Goal: Information Seeking & Learning: Learn about a topic

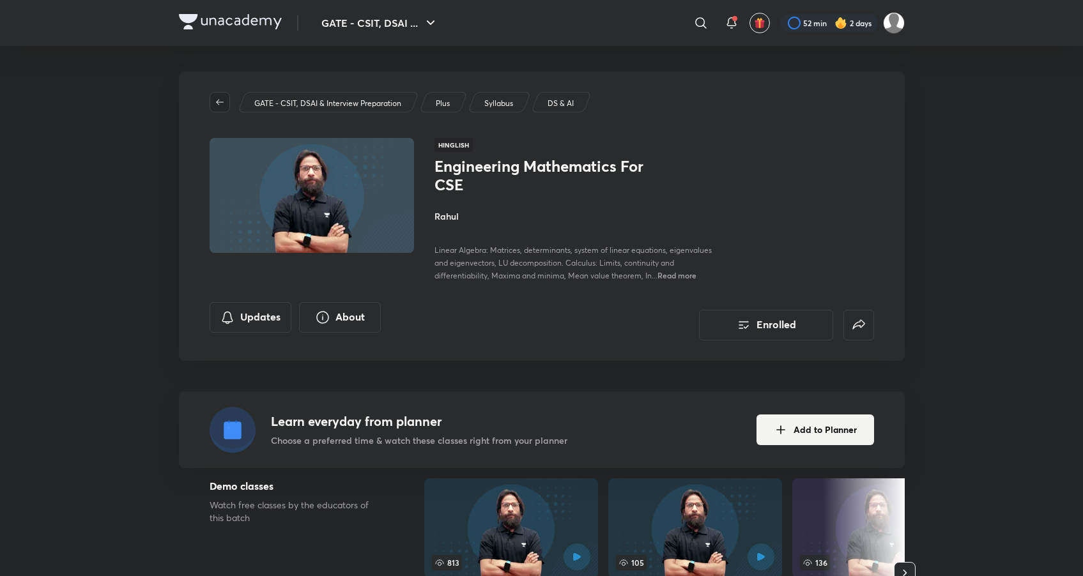
click at [215, 96] on button "button" at bounding box center [220, 102] width 20 height 20
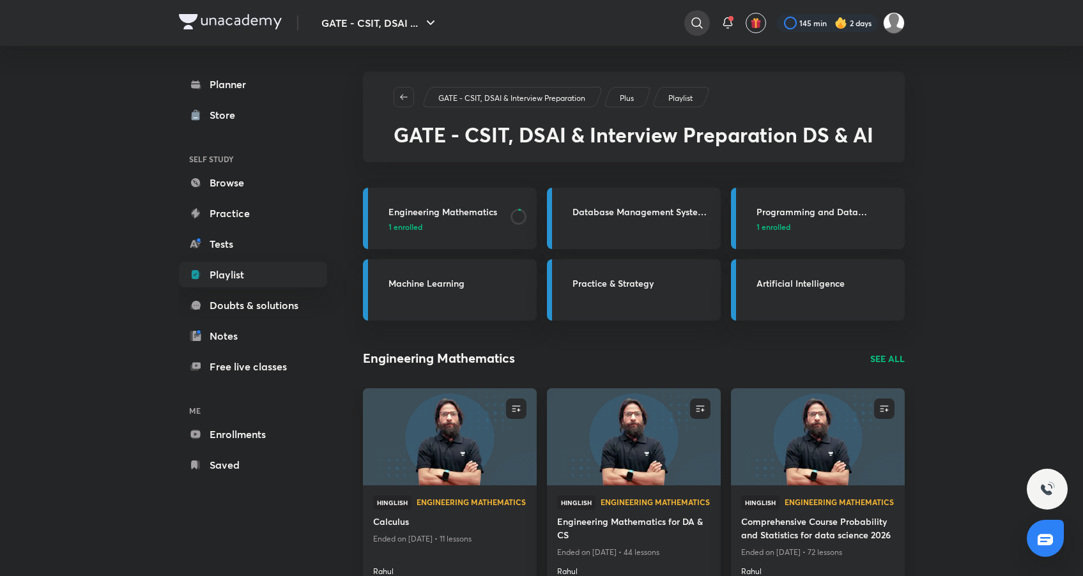
click at [701, 22] on icon at bounding box center [696, 22] width 15 height 15
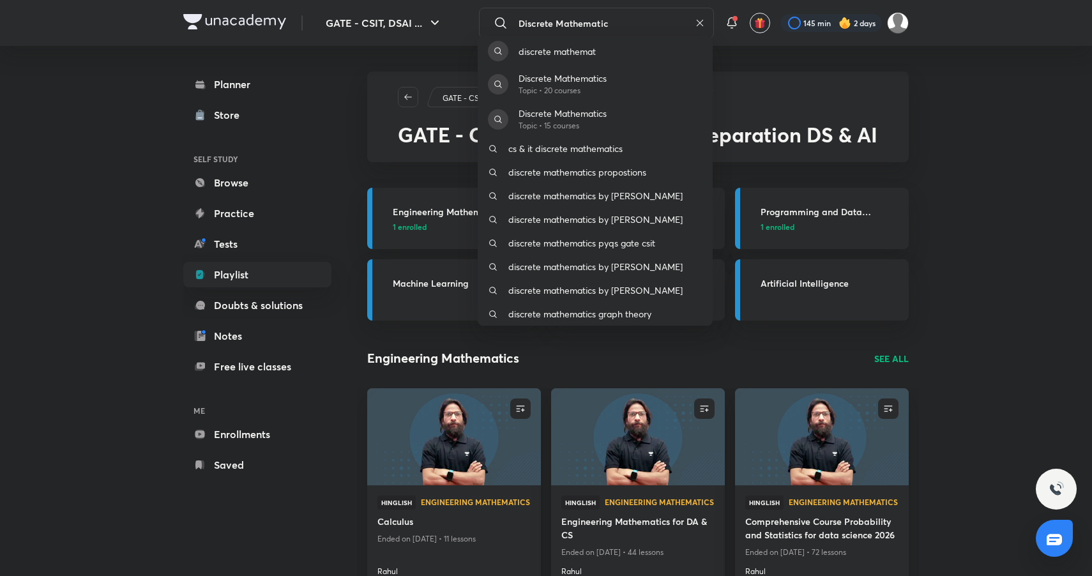
type input "Discrete Mathematics"
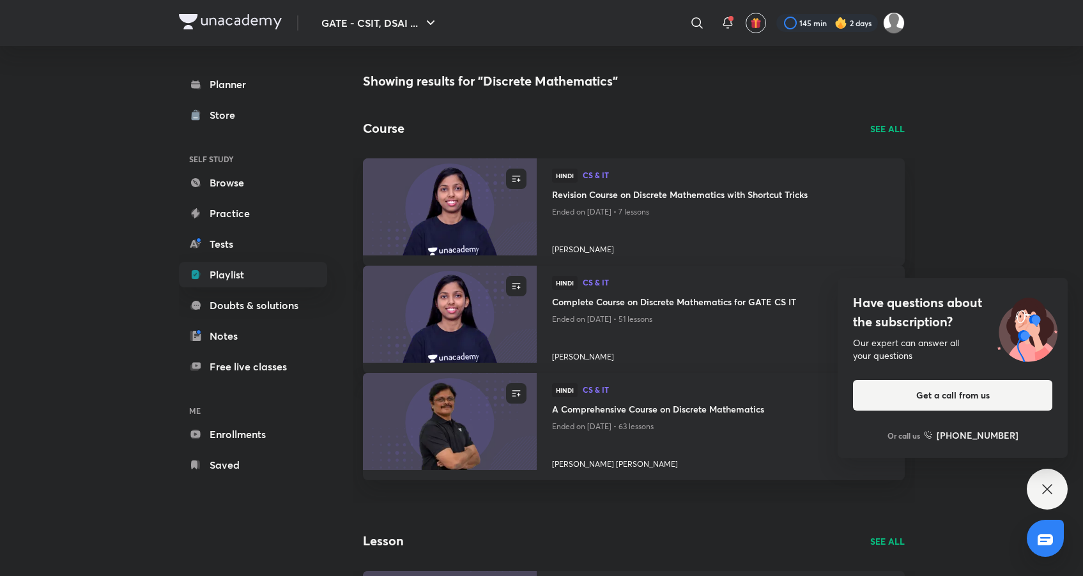
click at [889, 128] on p "SEE ALL" at bounding box center [887, 128] width 34 height 13
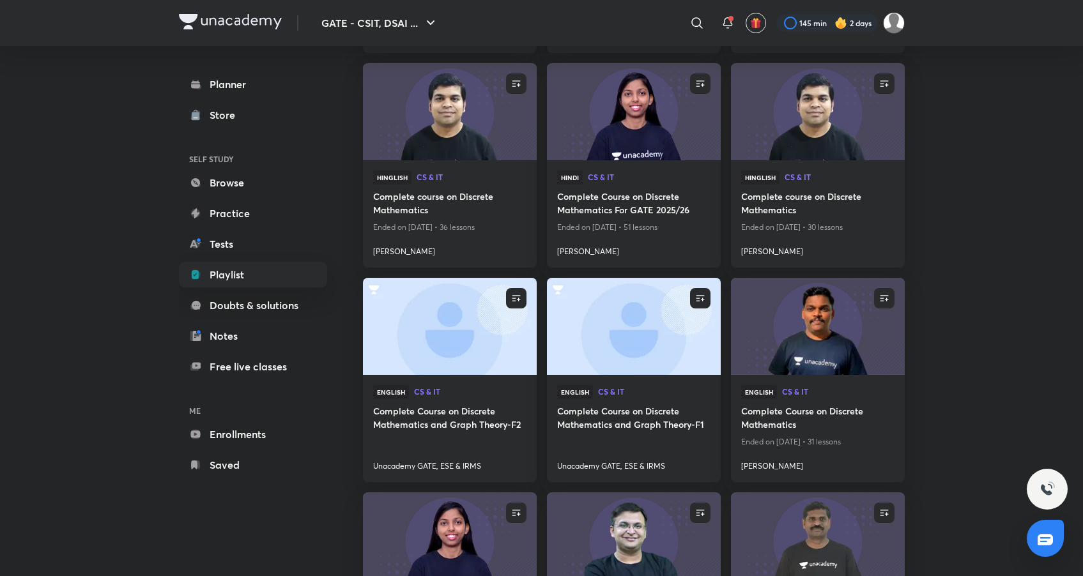
scroll to position [441, 0]
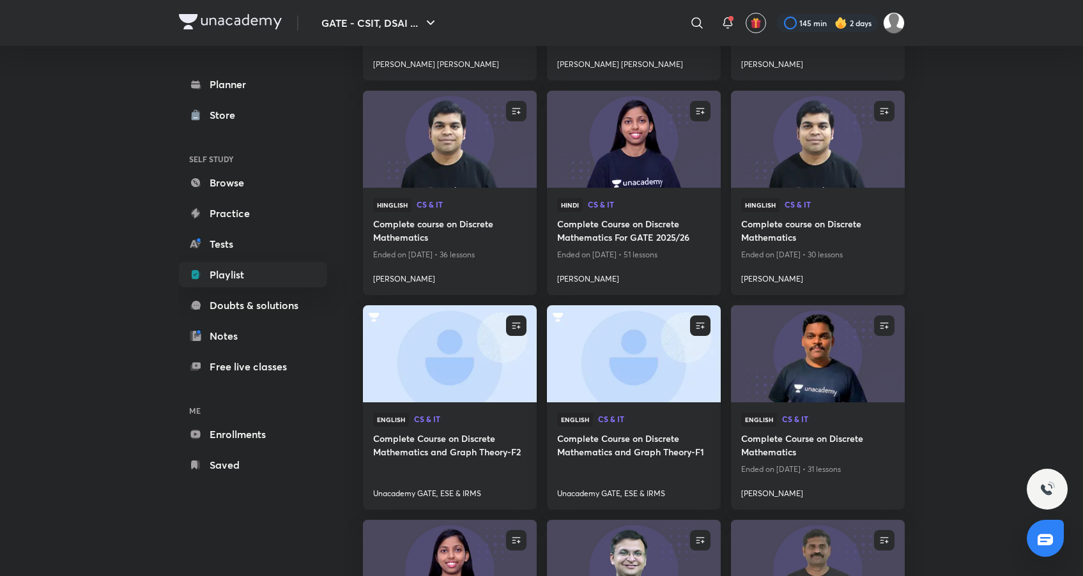
click at [843, 135] on img at bounding box center [817, 138] width 177 height 99
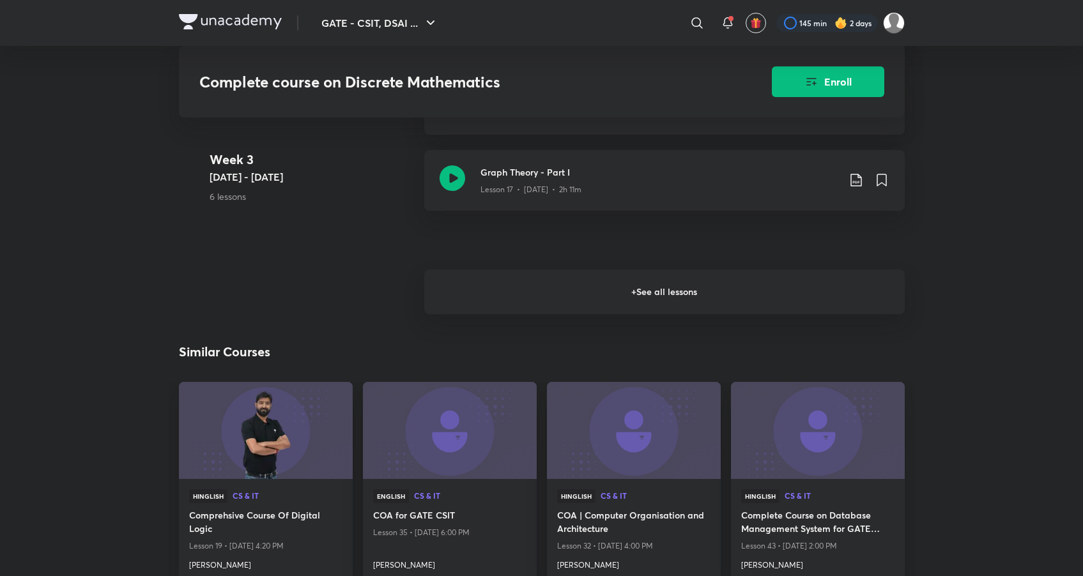
scroll to position [1621, 0]
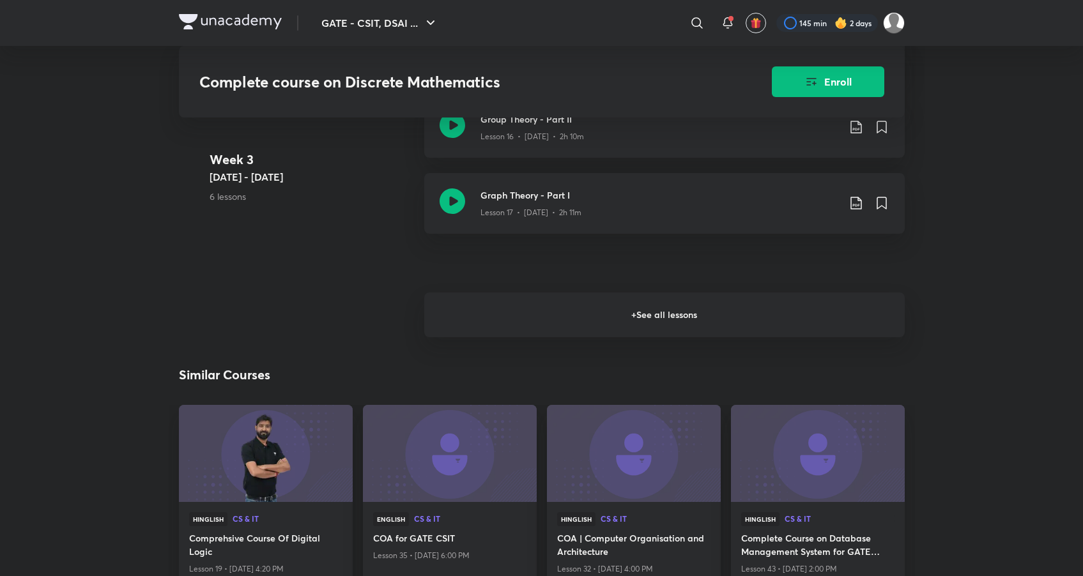
click at [694, 308] on h6 "+ See all lessons" at bounding box center [664, 315] width 480 height 45
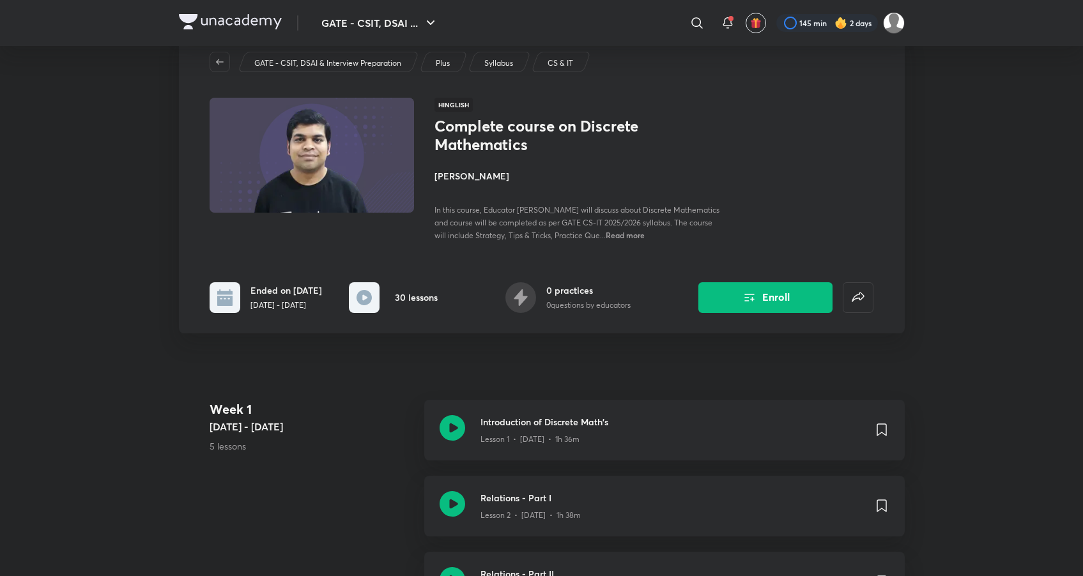
scroll to position [29, 0]
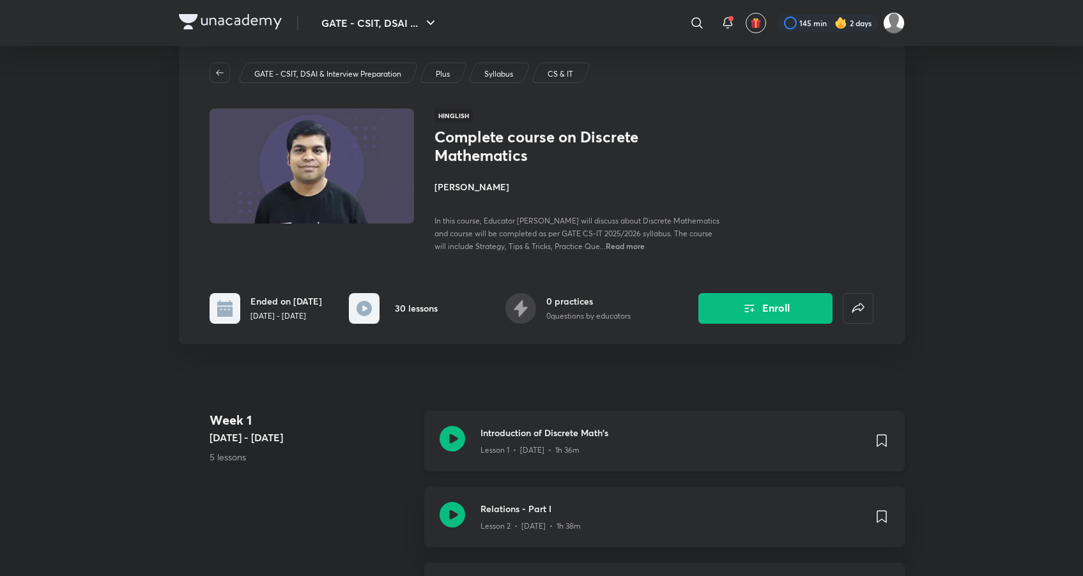
click at [623, 439] on h3 "Introduction of Discrete Math's" at bounding box center [671, 432] width 383 height 13
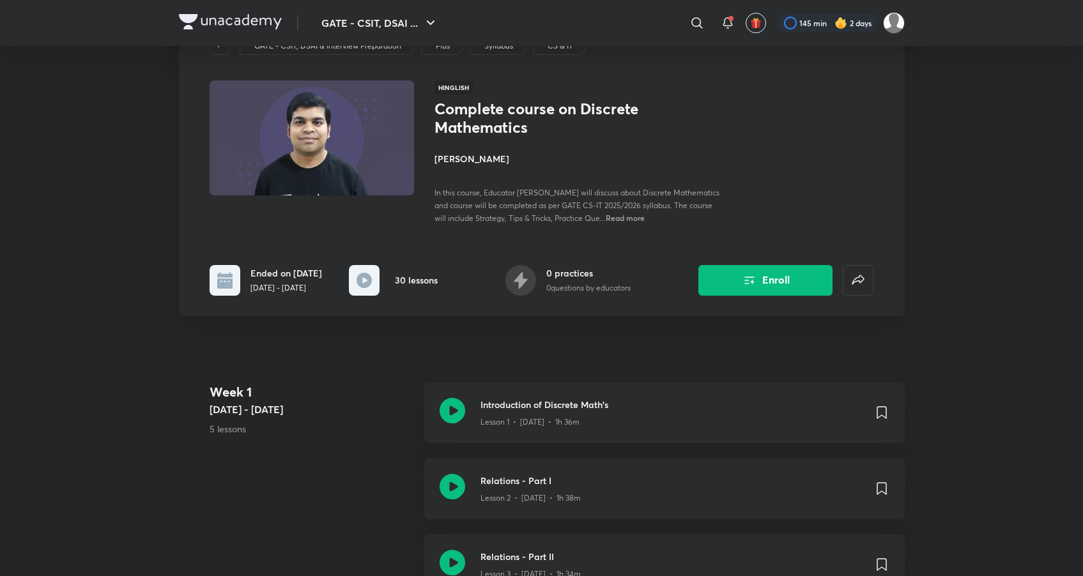
scroll to position [82, 0]
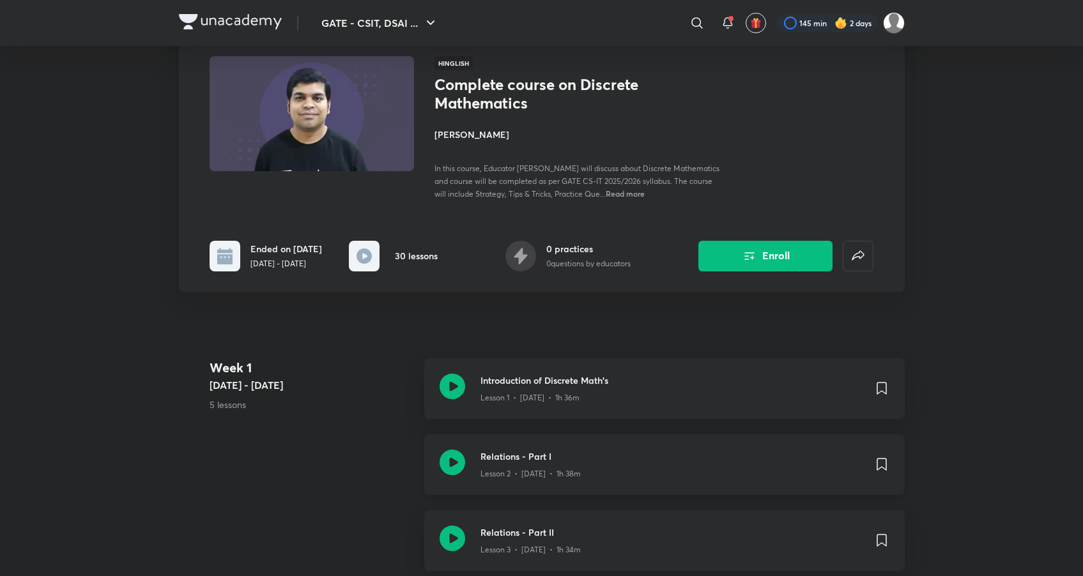
click at [528, 471] on div "Lesson 2 • Jan 16 • 1h 38m" at bounding box center [671, 471] width 383 height 17
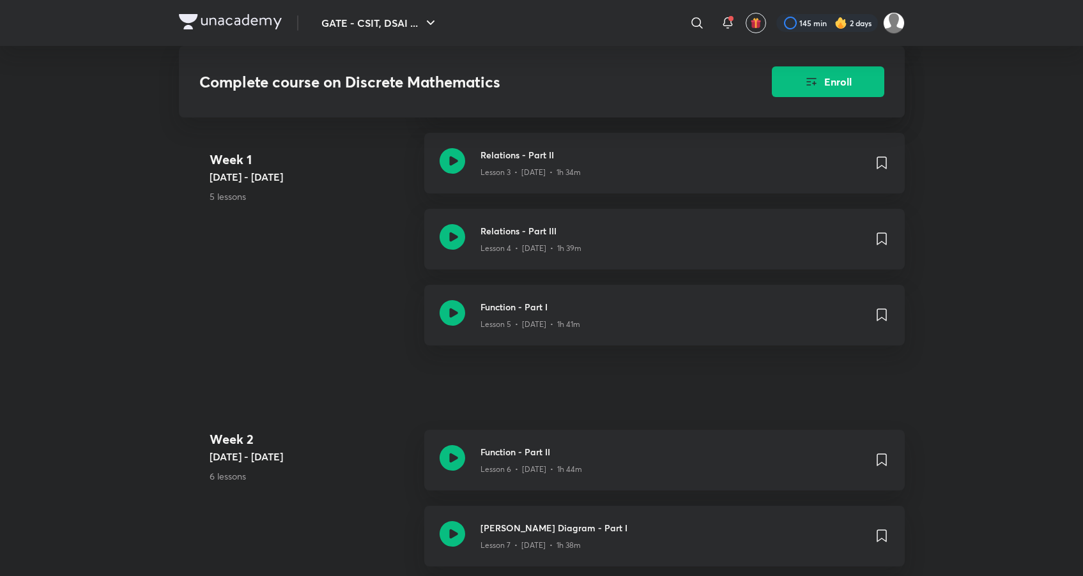
scroll to position [677, 0]
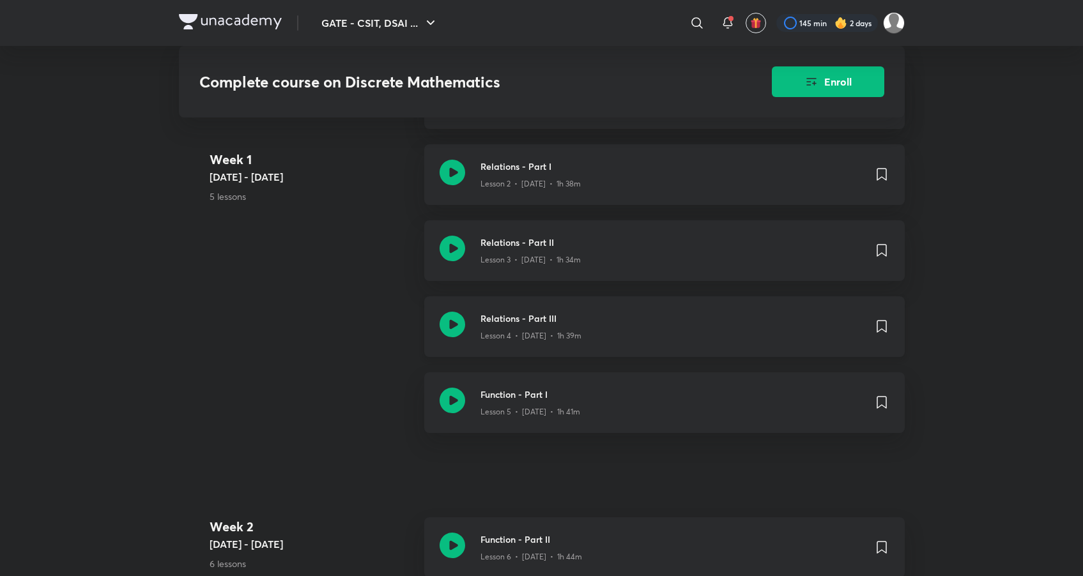
scroll to position [372, 0]
click at [558, 325] on h3 "Relations - Part III" at bounding box center [671, 317] width 383 height 13
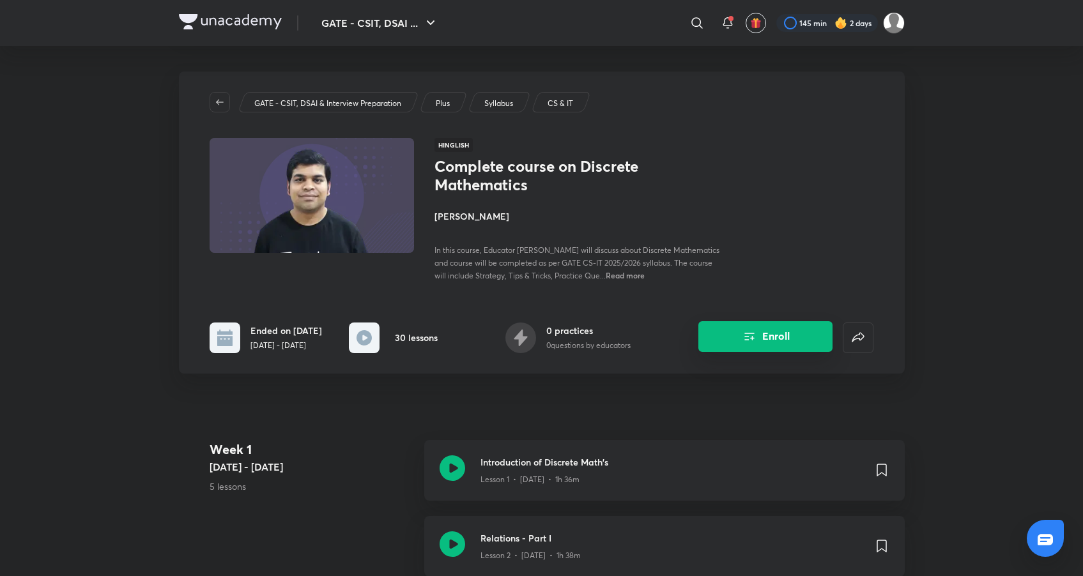
click at [759, 346] on button "Enroll" at bounding box center [765, 336] width 134 height 31
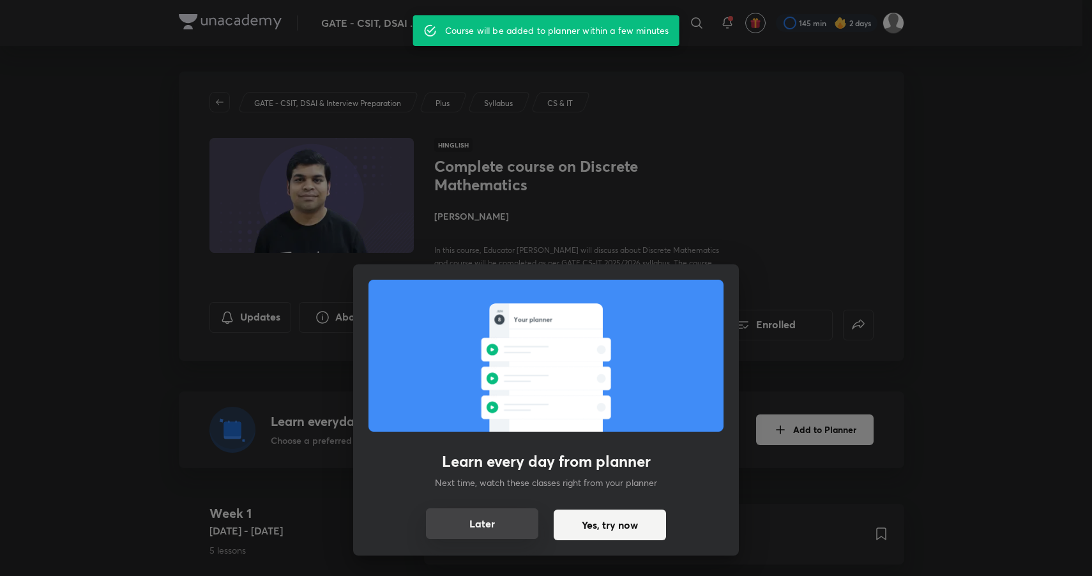
click at [476, 526] on button "Later" at bounding box center [482, 523] width 112 height 31
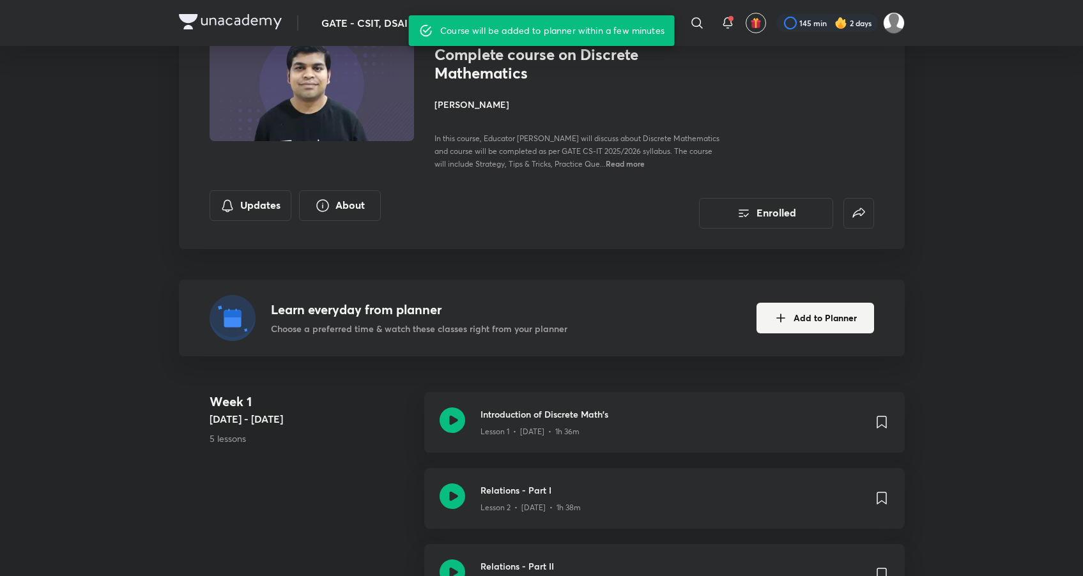
scroll to position [137, 0]
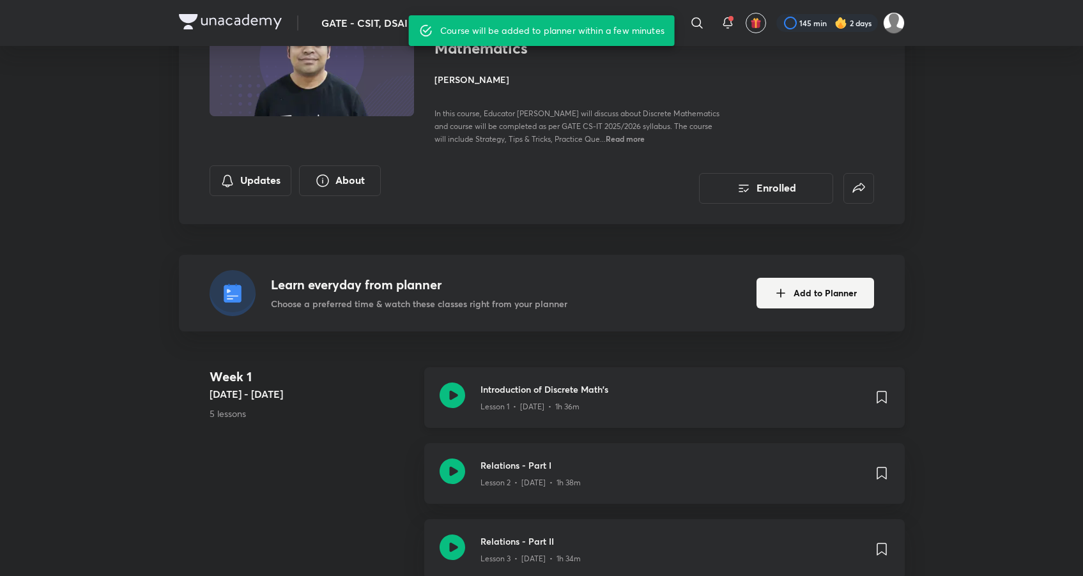
click at [544, 399] on div "Lesson 1 • Jan 15 • 1h 36m" at bounding box center [671, 404] width 383 height 17
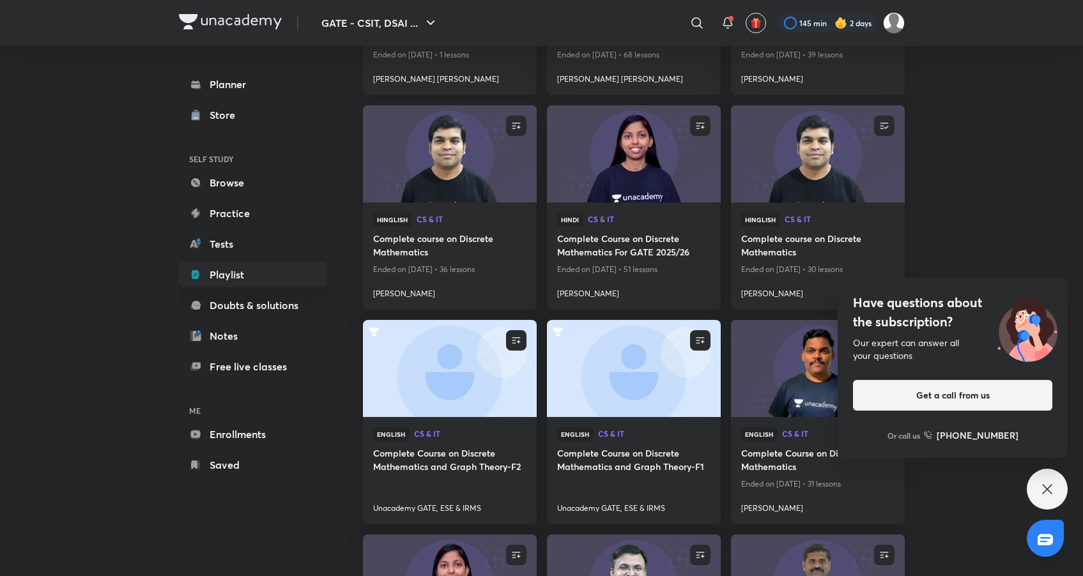
scroll to position [402, 0]
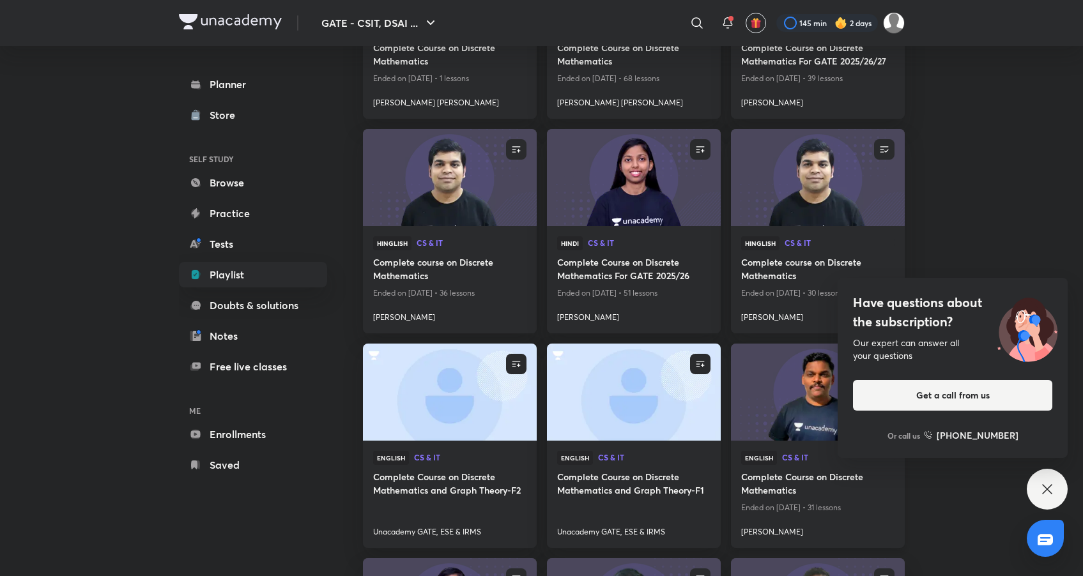
click at [808, 390] on img at bounding box center [817, 391] width 177 height 99
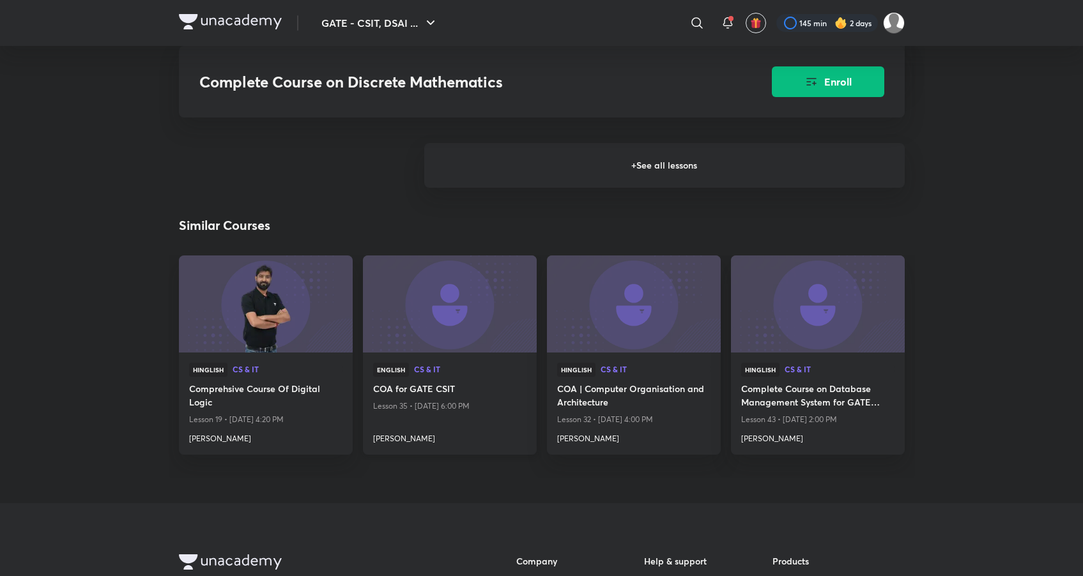
scroll to position [1391, 0]
click at [642, 176] on h6 "+ See all lessons" at bounding box center [664, 166] width 480 height 45
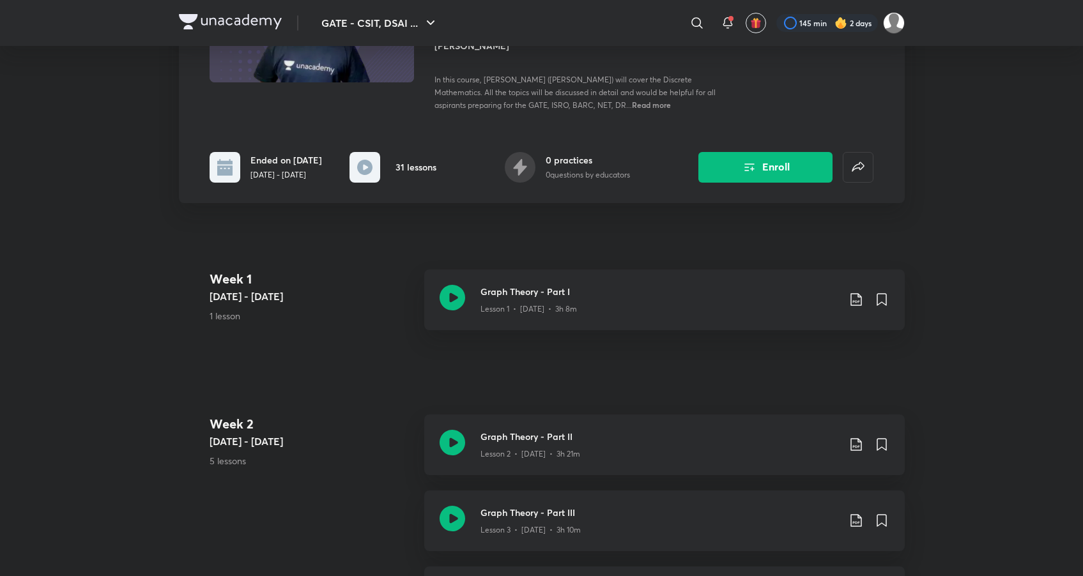
scroll to position [0, 0]
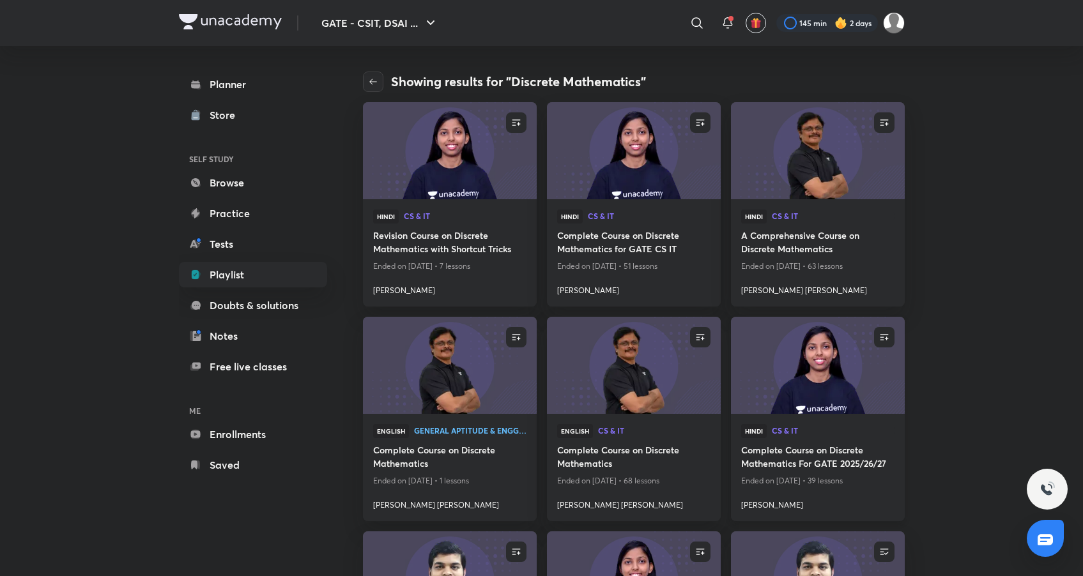
click at [786, 381] on img at bounding box center [817, 365] width 177 height 99
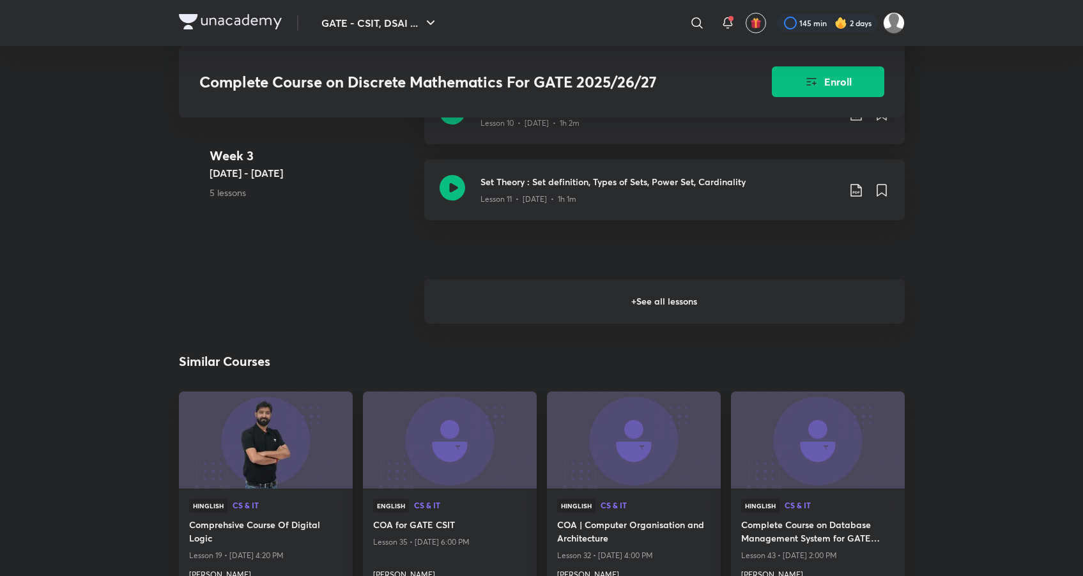
scroll to position [1589, 0]
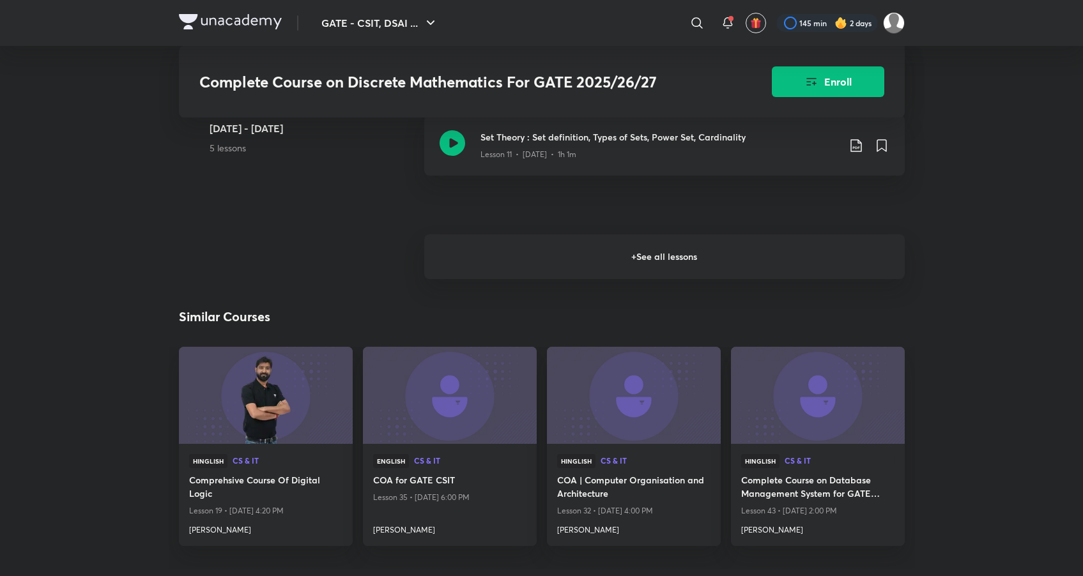
click at [606, 277] on h6 "+ See all lessons" at bounding box center [664, 256] width 480 height 45
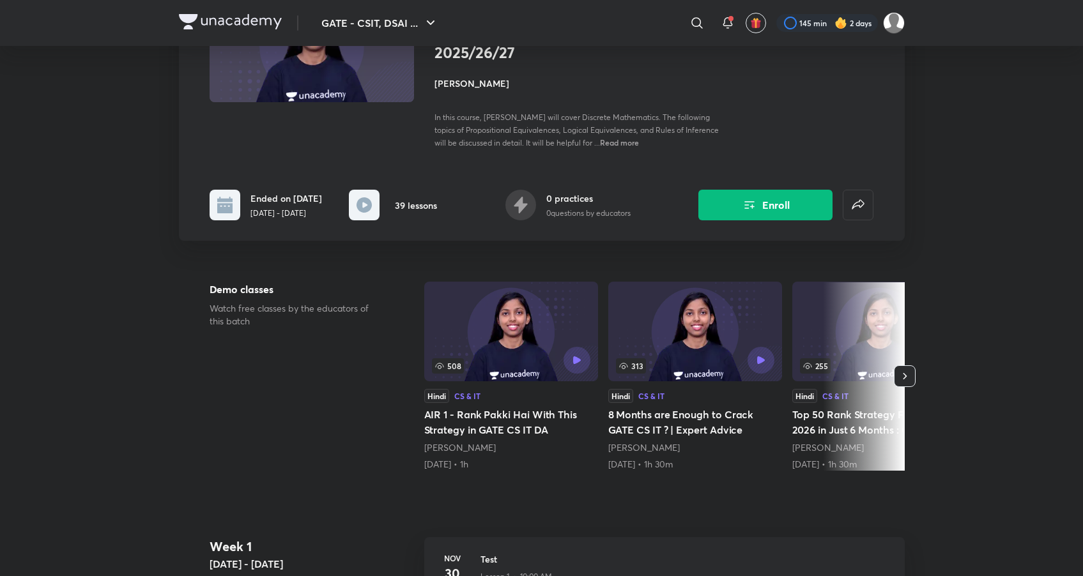
scroll to position [0, 0]
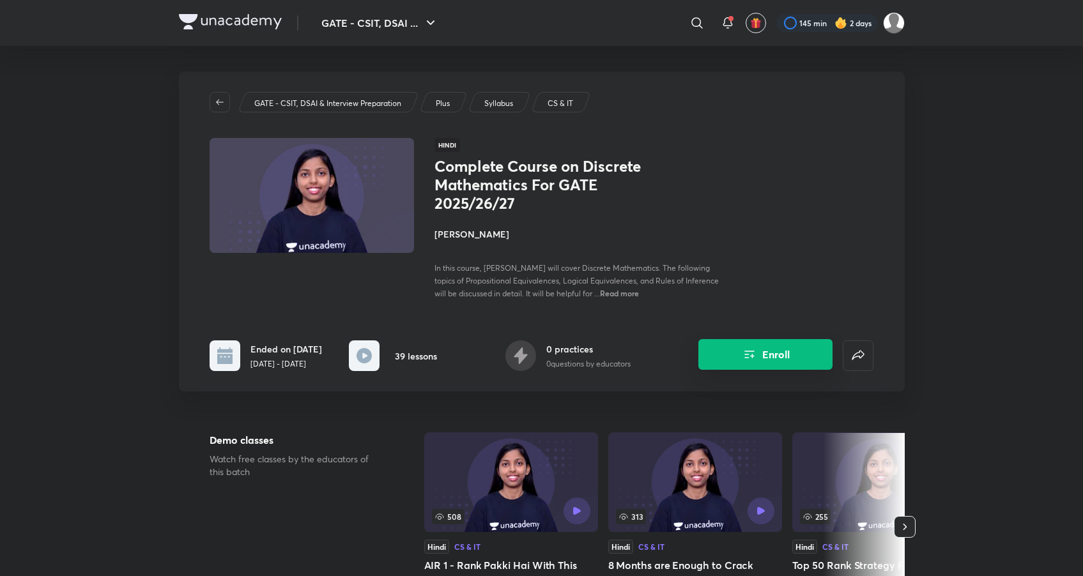
click at [775, 367] on button "Enroll" at bounding box center [765, 354] width 134 height 31
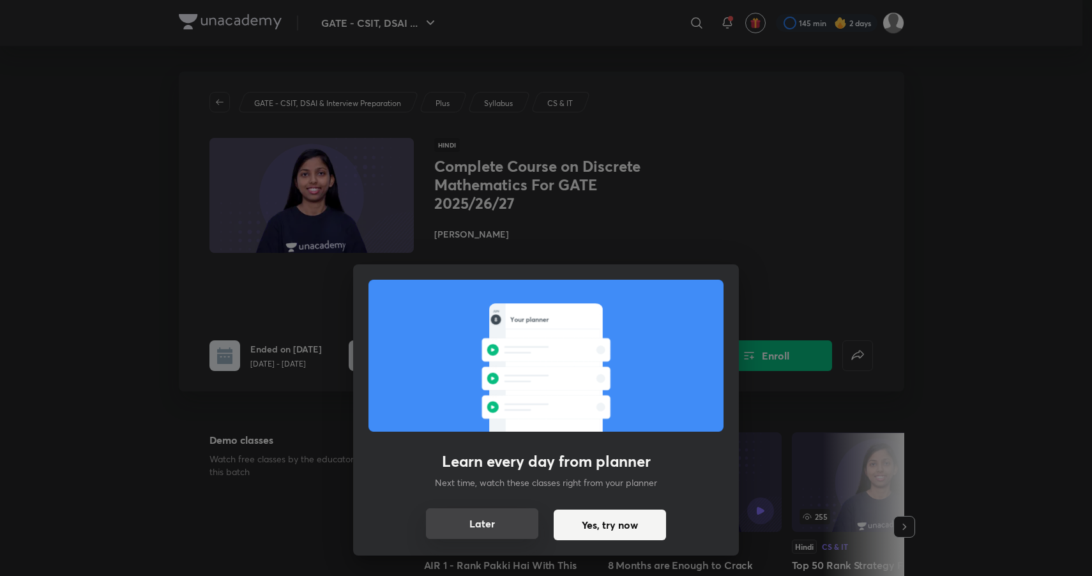
click at [477, 539] on button "Later" at bounding box center [482, 523] width 112 height 31
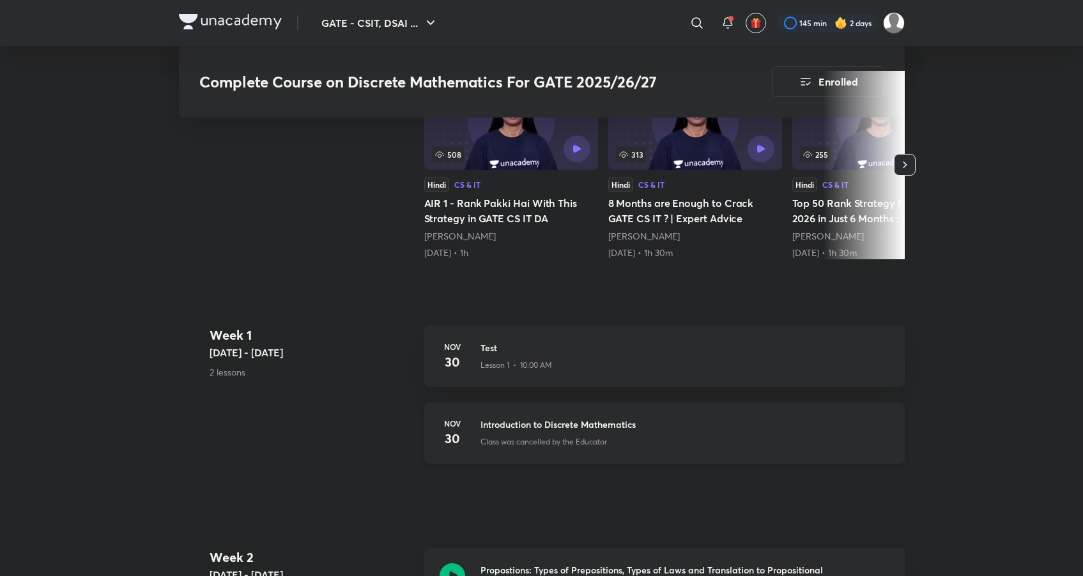
scroll to position [705, 0]
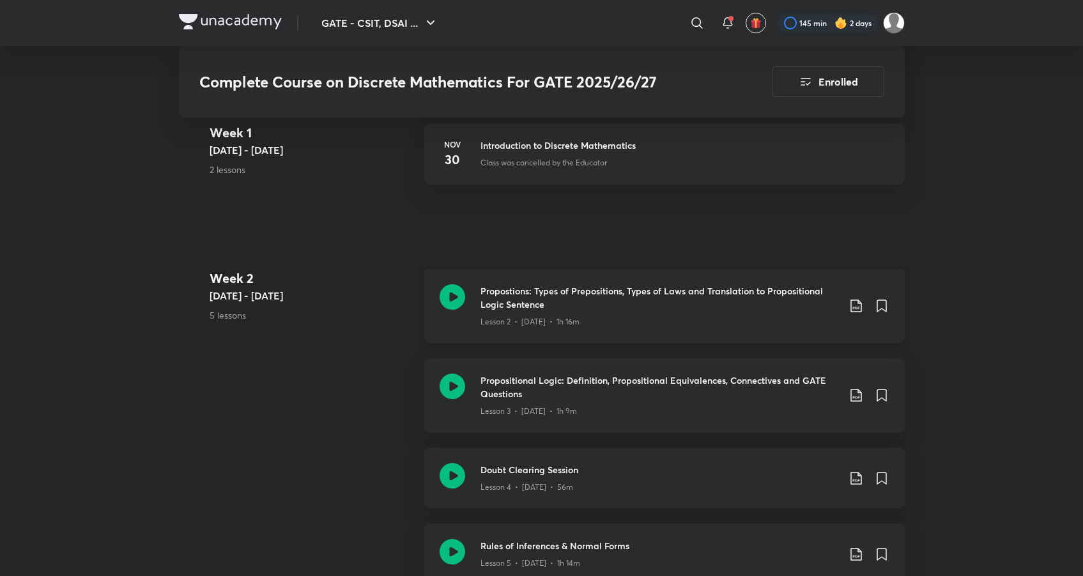
click at [572, 295] on h3 "Propostions: Types of Prepositions, Types of Laws and Translation to Propositio…" at bounding box center [659, 297] width 358 height 27
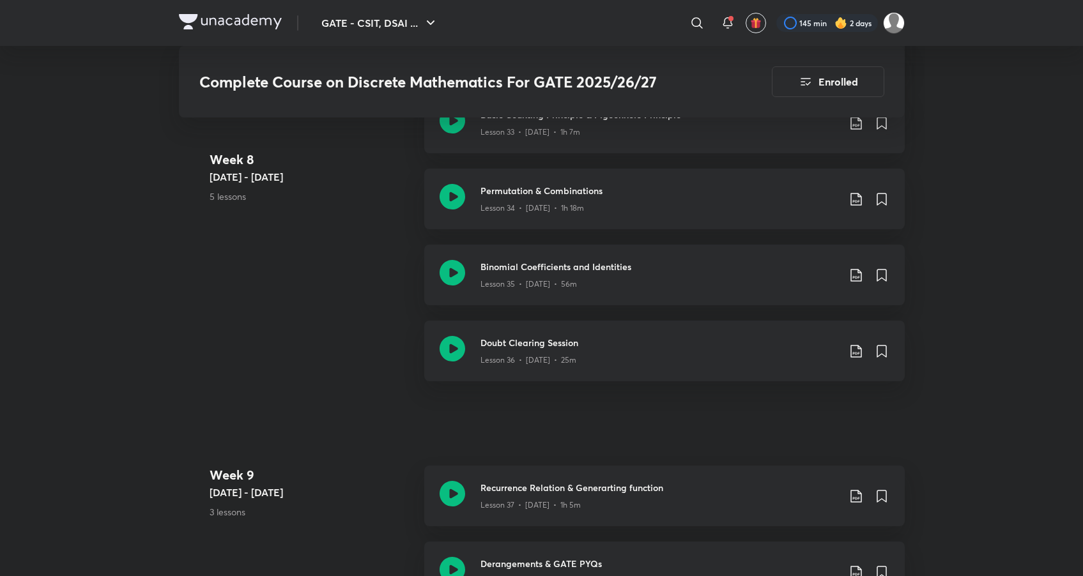
scroll to position [3717, 0]
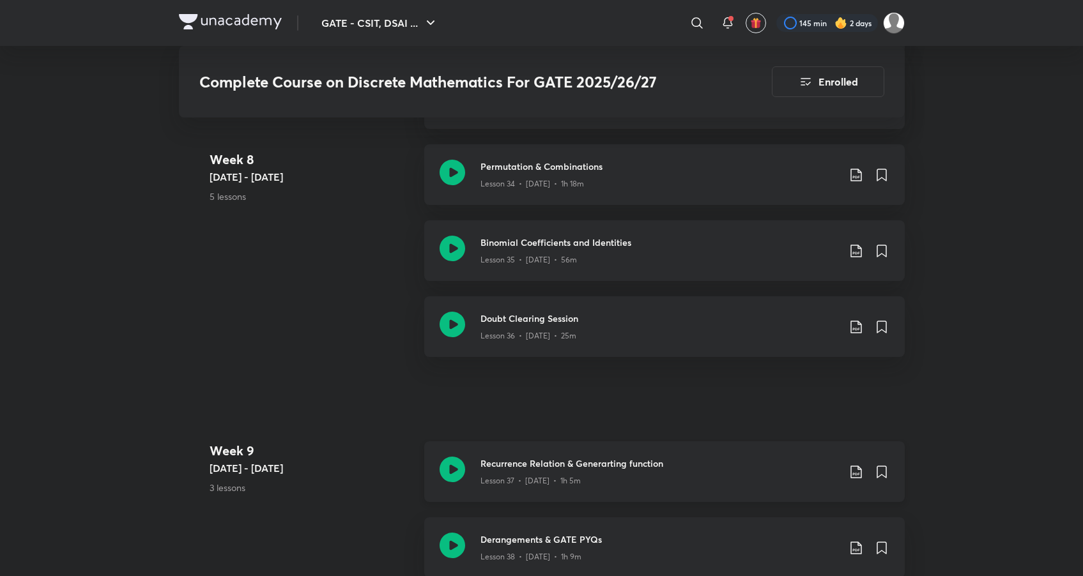
click at [548, 469] on h3 "Recurrence Relation & Generarting function" at bounding box center [659, 463] width 358 height 13
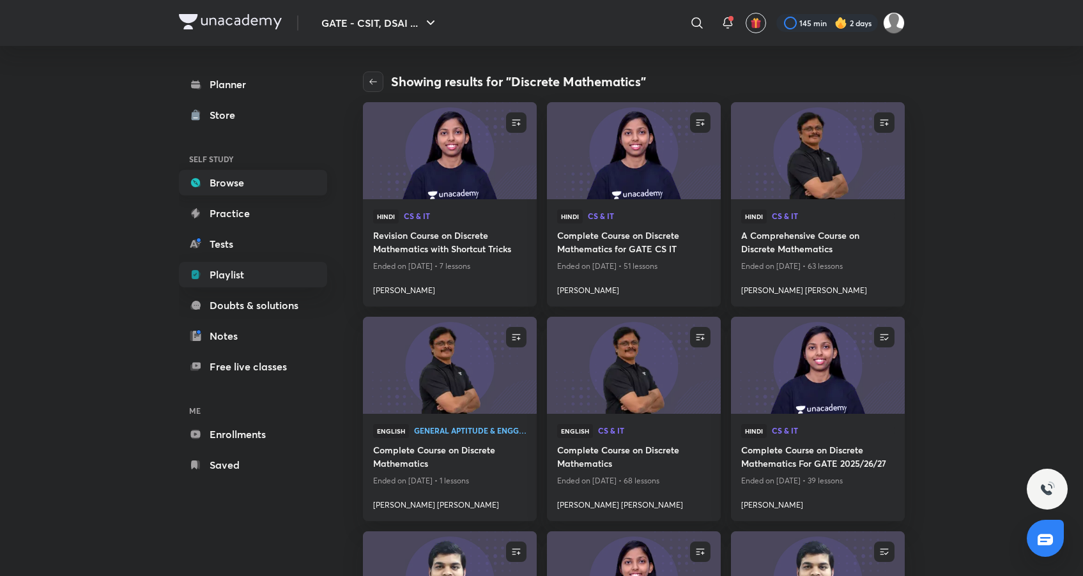
click at [270, 173] on link "Browse" at bounding box center [253, 183] width 148 height 26
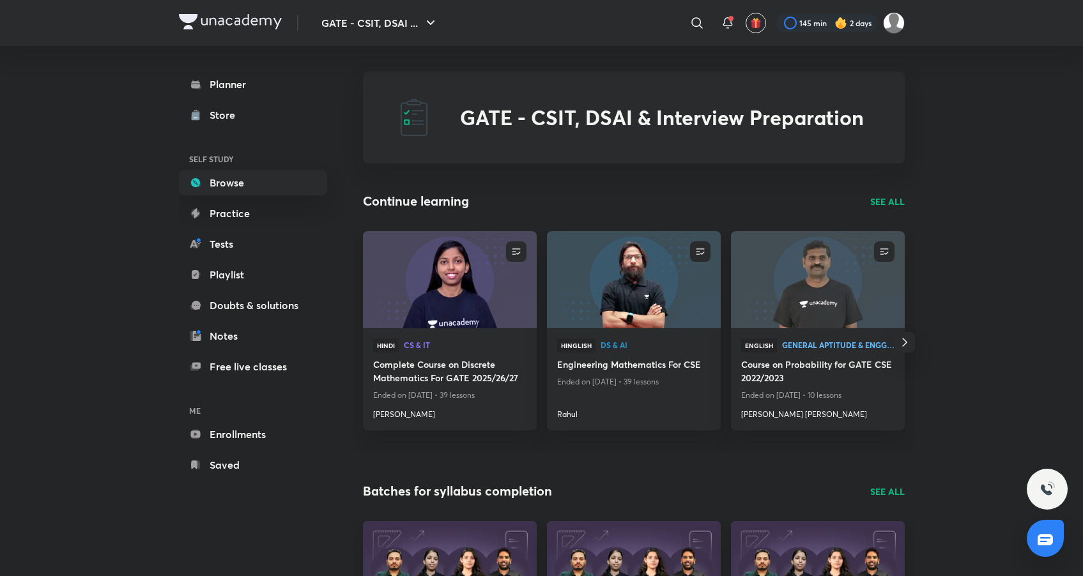
click at [886, 198] on p "SEE ALL" at bounding box center [887, 201] width 34 height 13
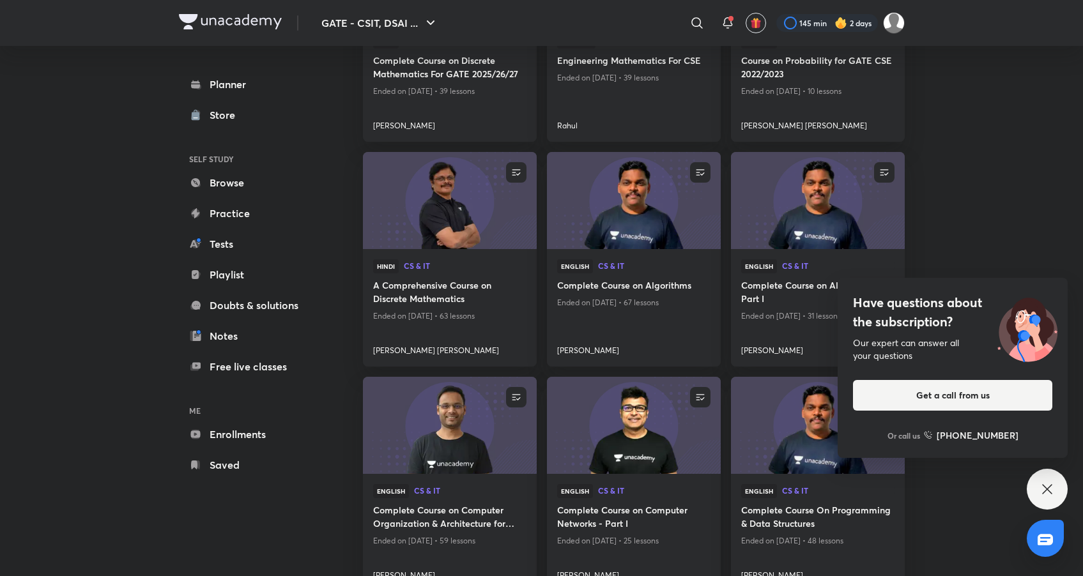
scroll to position [260, 0]
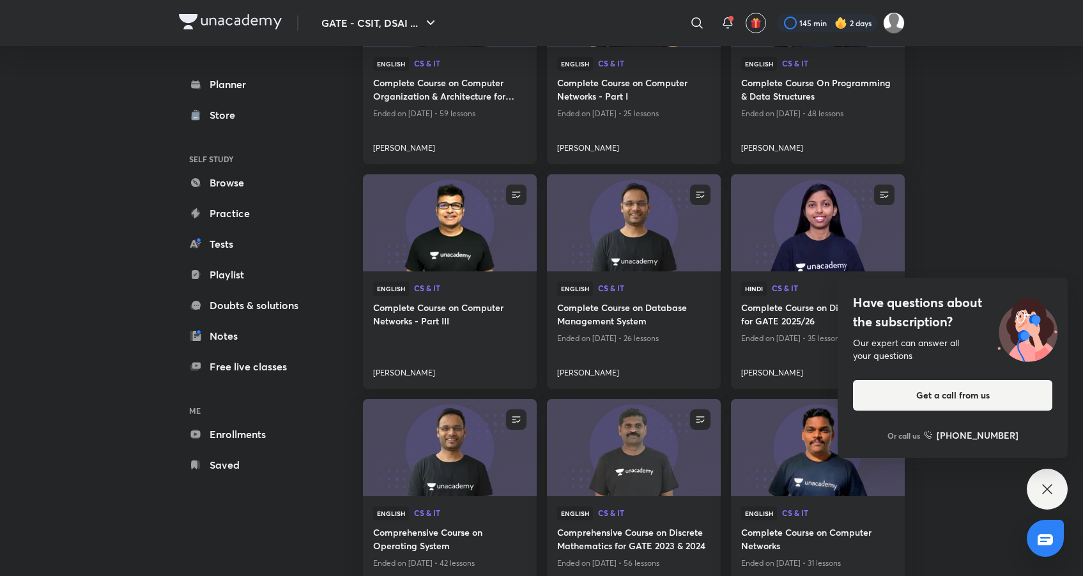
scroll to position [0, 0]
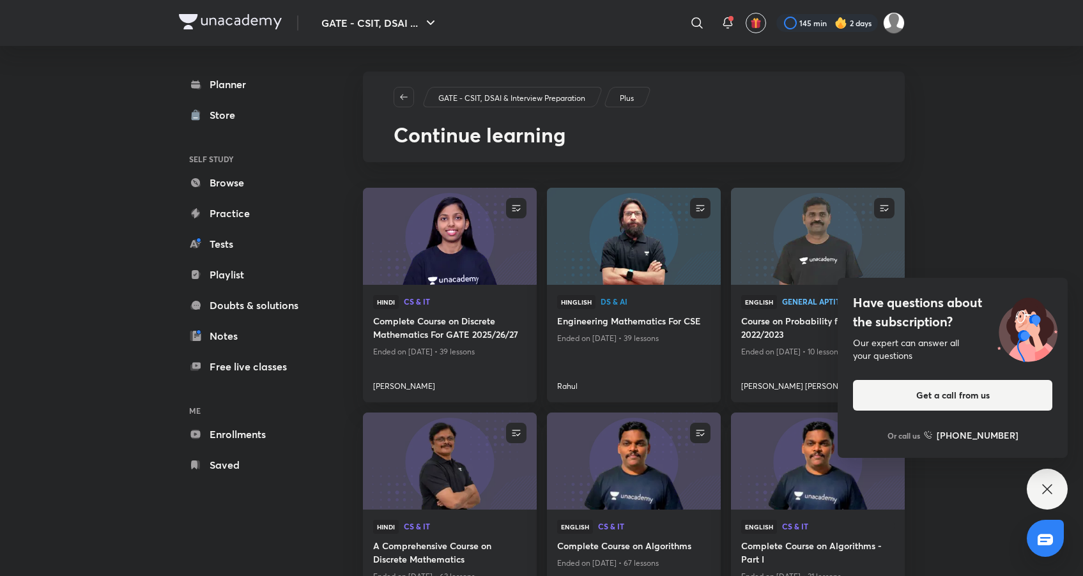
click at [247, 420] on h6 "ME" at bounding box center [253, 411] width 148 height 22
click at [249, 434] on link "Enrollments" at bounding box center [253, 435] width 148 height 26
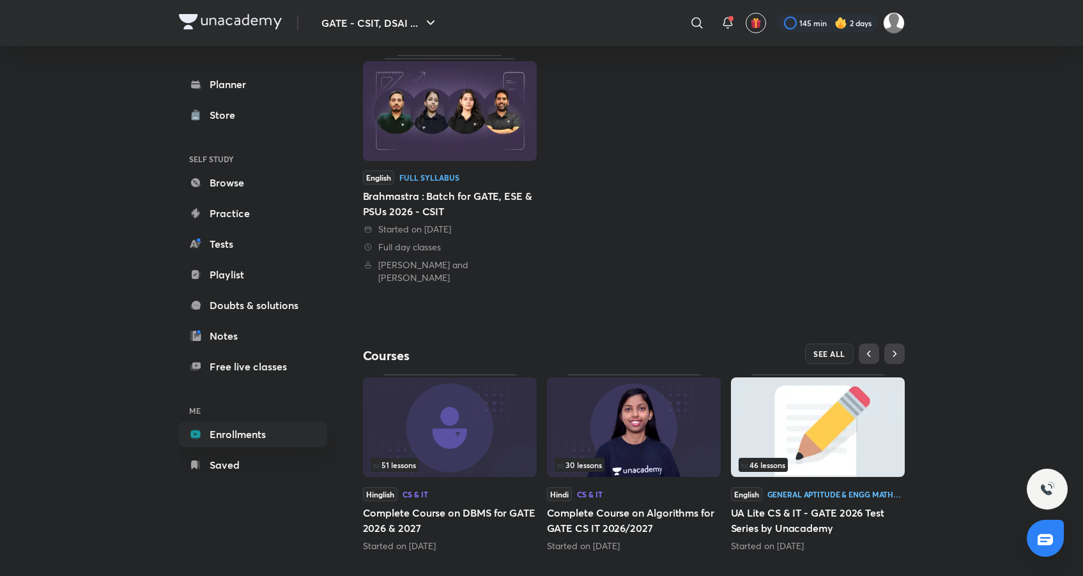
scroll to position [160, 0]
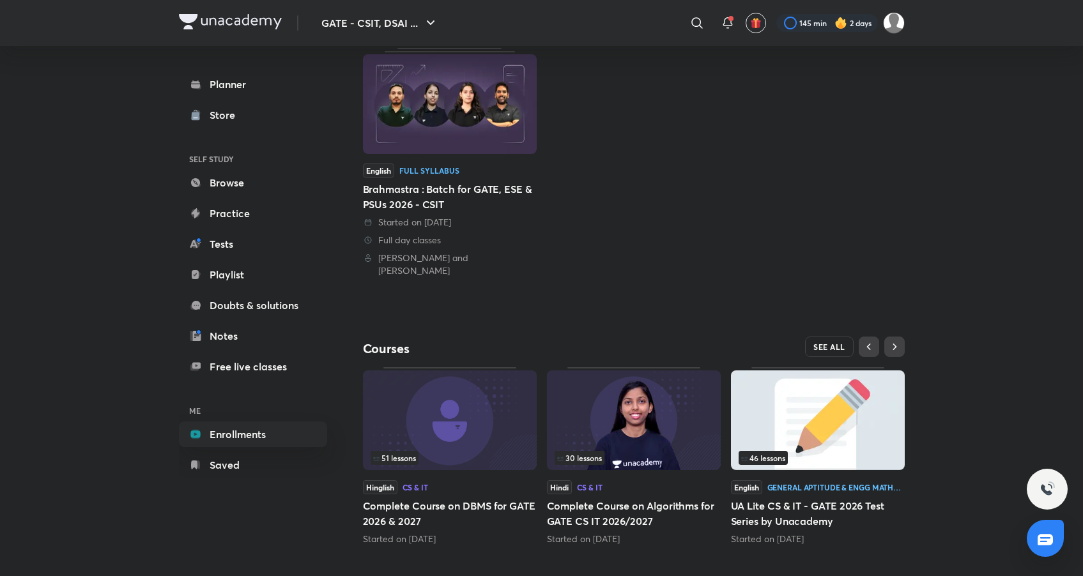
click at [827, 337] on button "SEE ALL" at bounding box center [829, 347] width 49 height 20
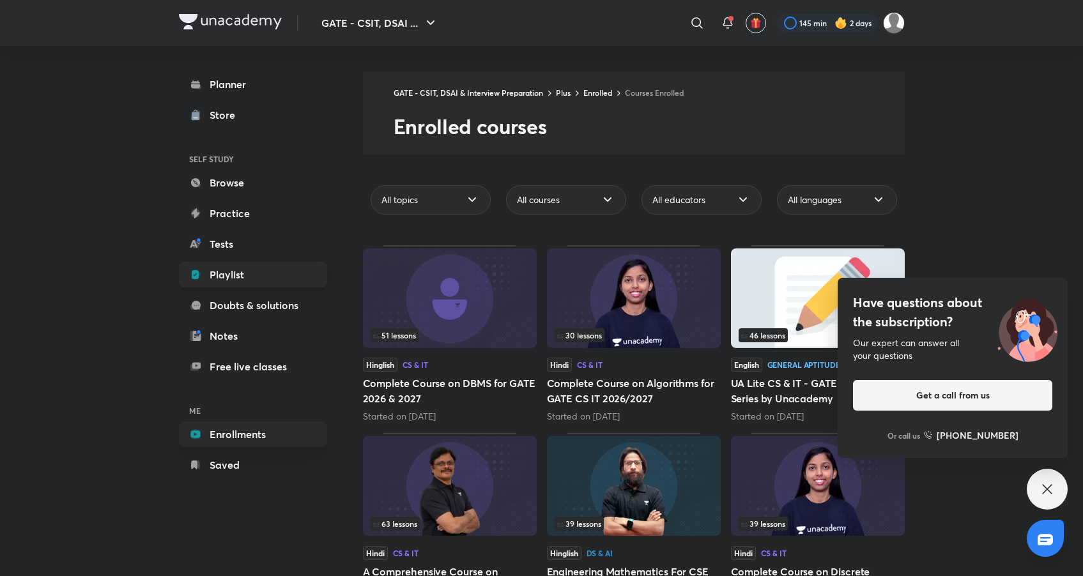
click at [250, 280] on link "Playlist" at bounding box center [253, 275] width 148 height 26
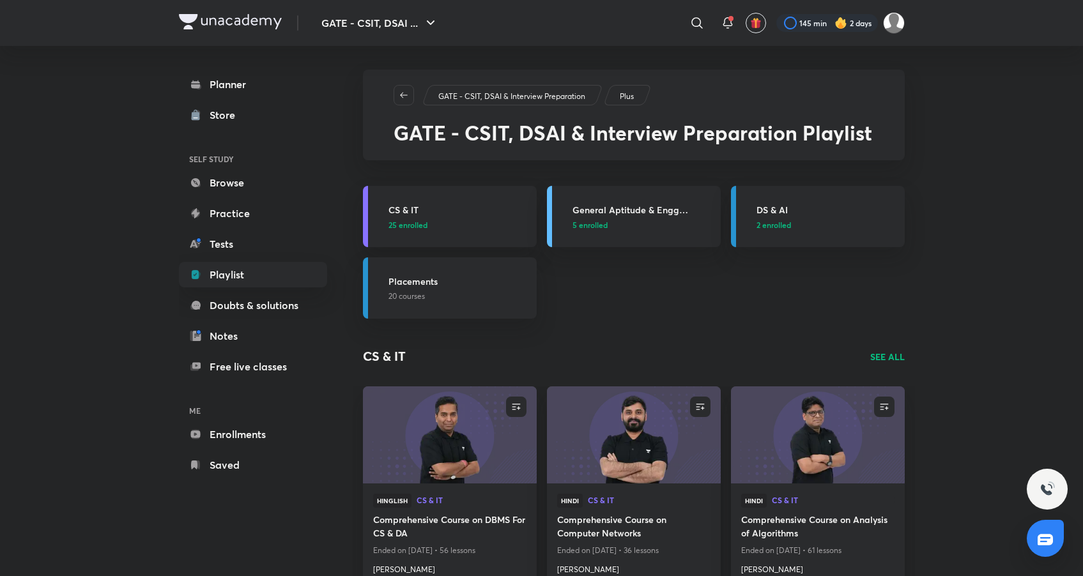
scroll to position [3, 0]
click at [482, 230] on link "CS & IT 25 enrolled" at bounding box center [450, 215] width 174 height 61
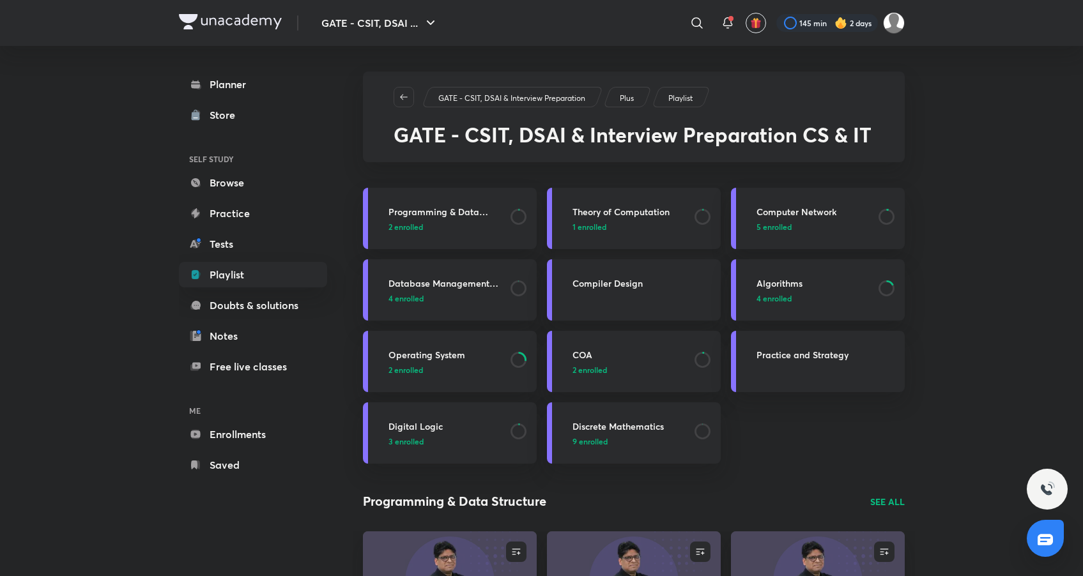
click at [692, 218] on div "Theory of Computation 1 enrolled" at bounding box center [642, 218] width 141 height 27
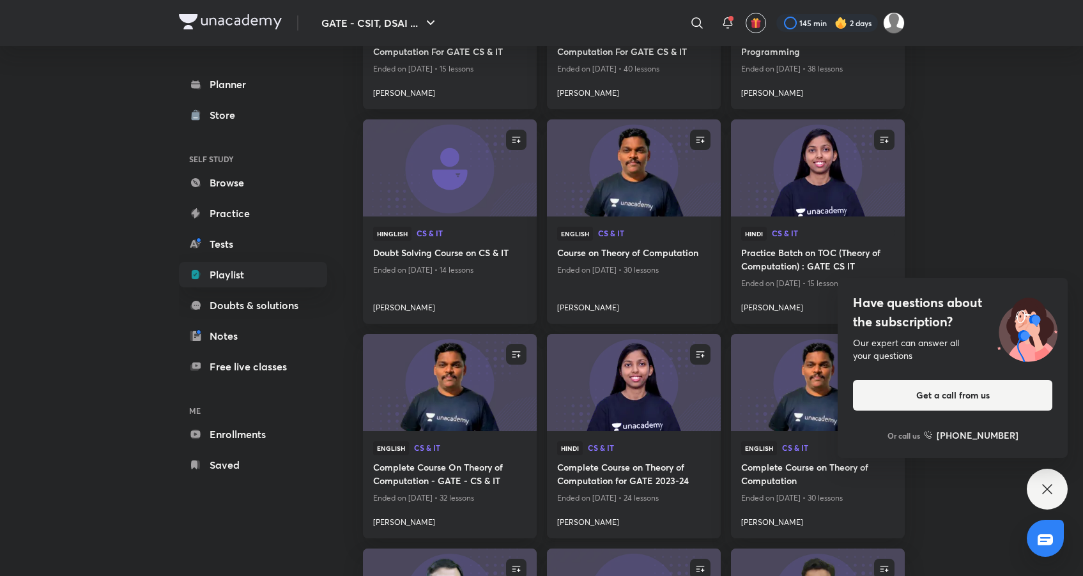
scroll to position [952, 0]
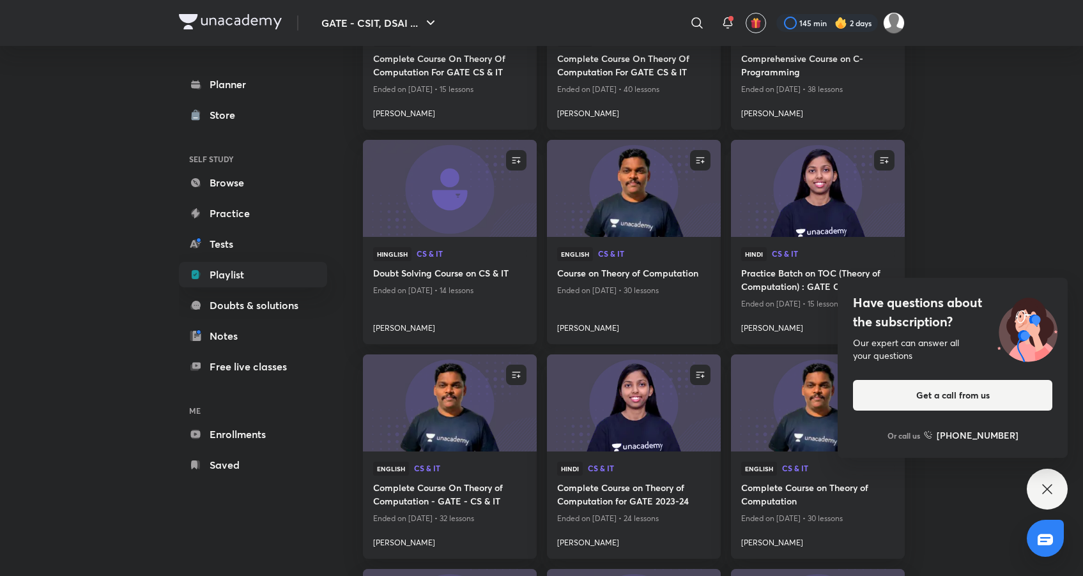
click at [602, 201] on img at bounding box center [633, 188] width 177 height 99
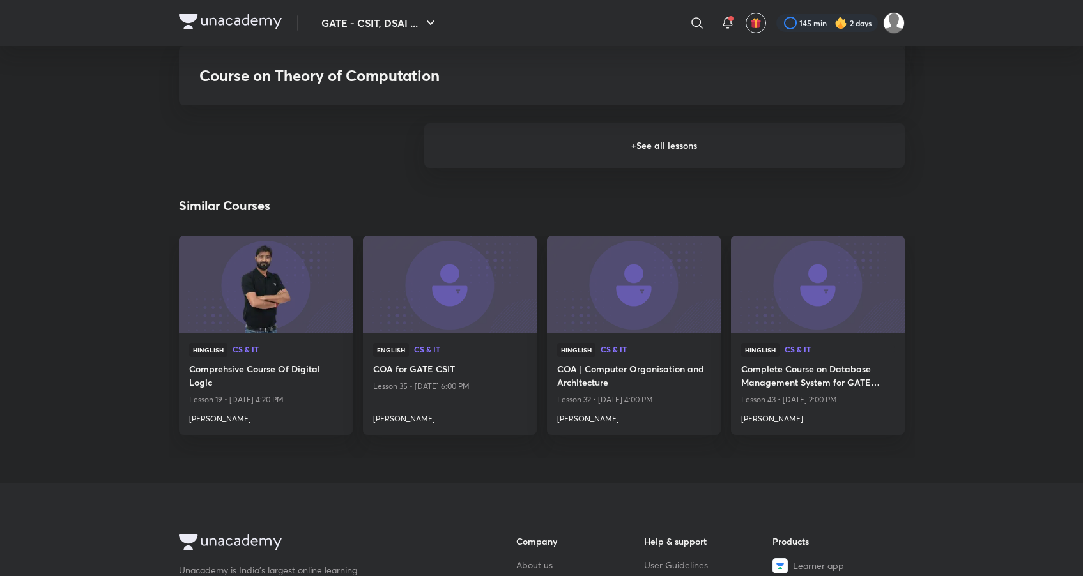
scroll to position [2201, 0]
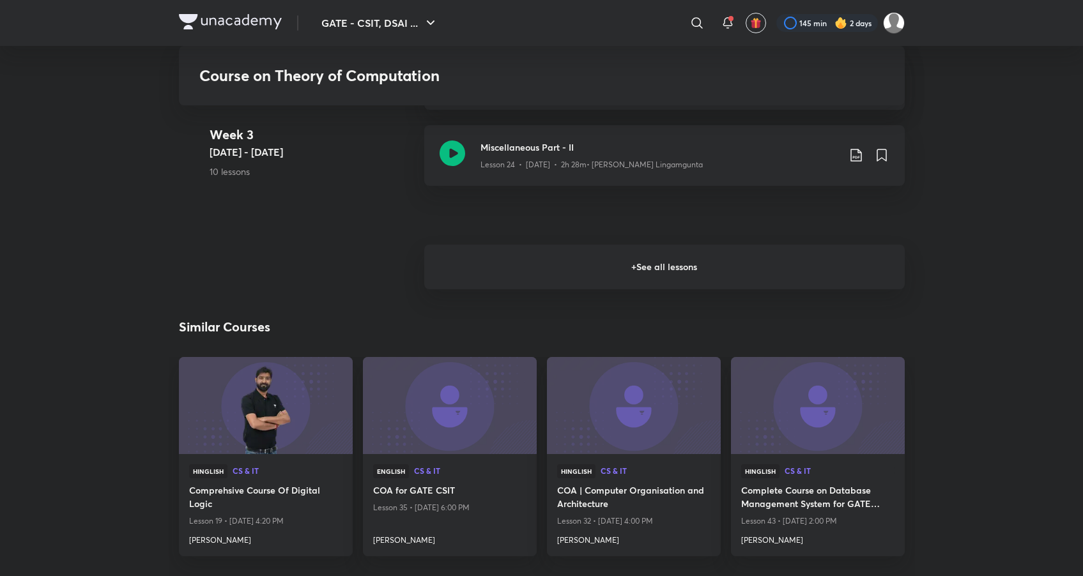
click at [617, 270] on h6 "+ See all lessons" at bounding box center [664, 267] width 480 height 45
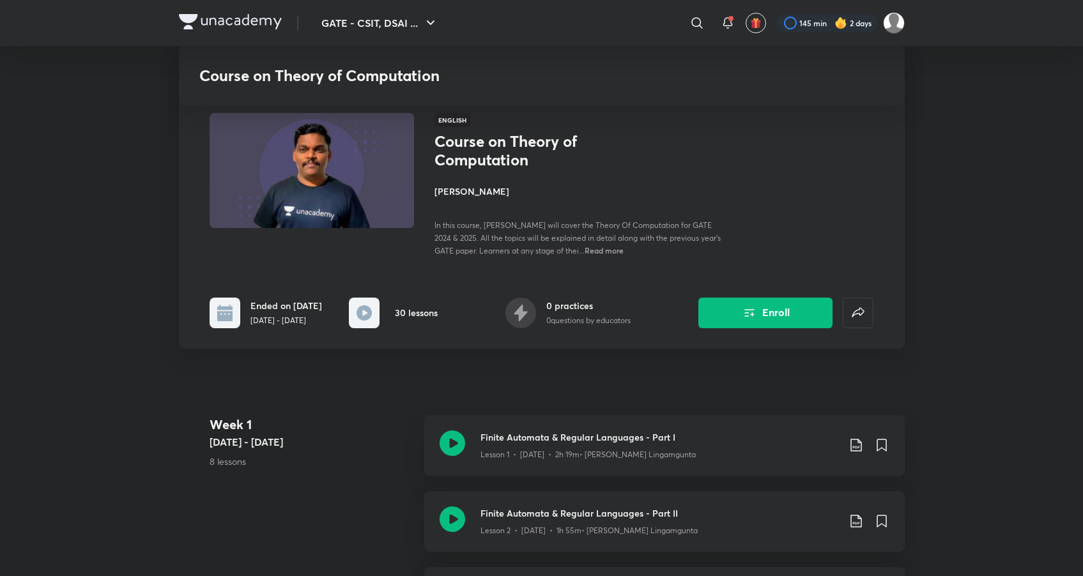
scroll to position [0, 0]
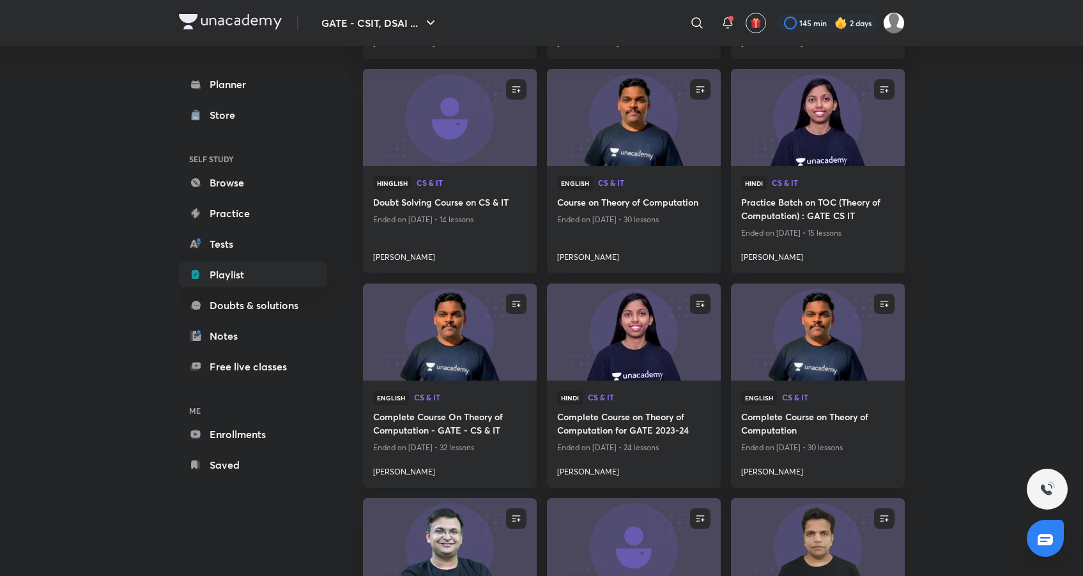
scroll to position [1023, 0]
click at [441, 334] on img at bounding box center [449, 331] width 177 height 99
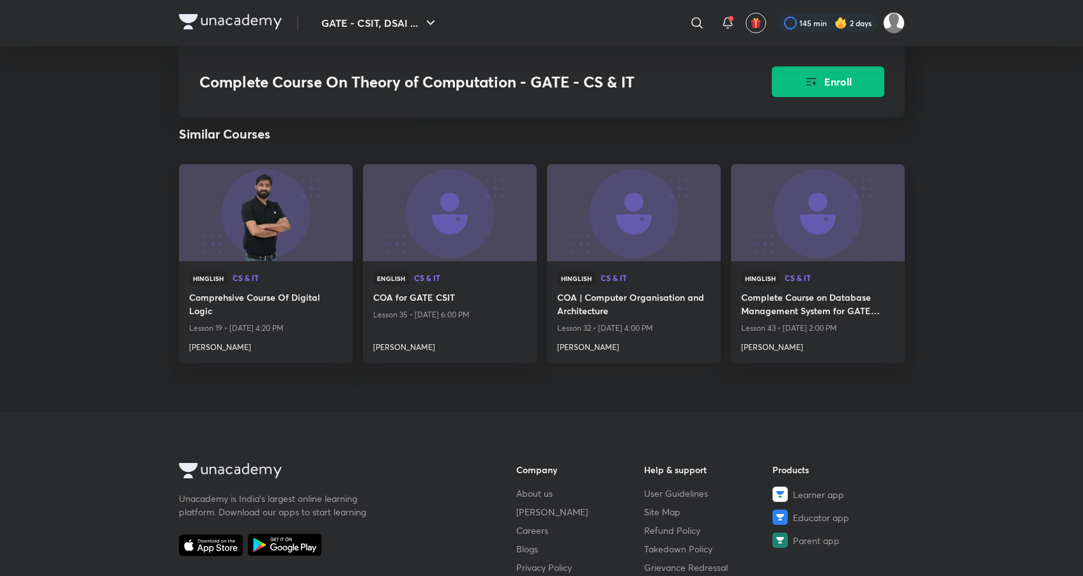
scroll to position [1163, 0]
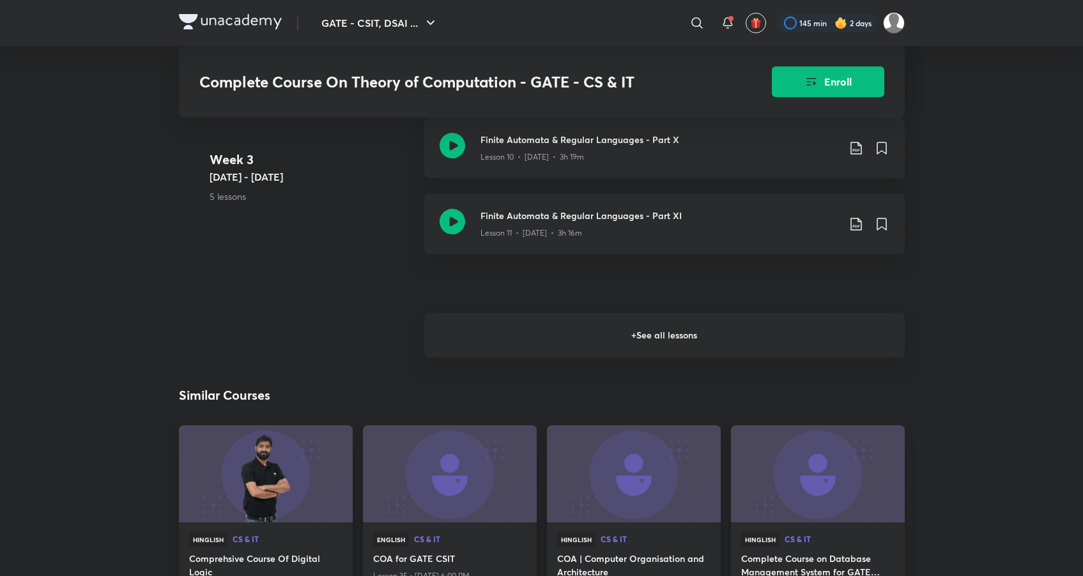
click at [611, 321] on h6 "+ See all lessons" at bounding box center [664, 335] width 480 height 45
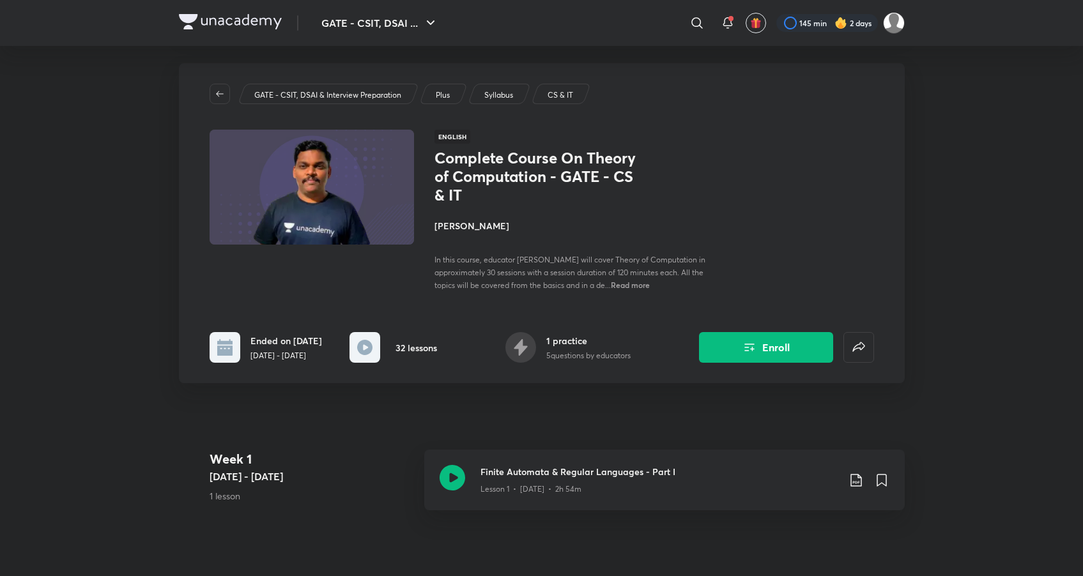
scroll to position [0, 0]
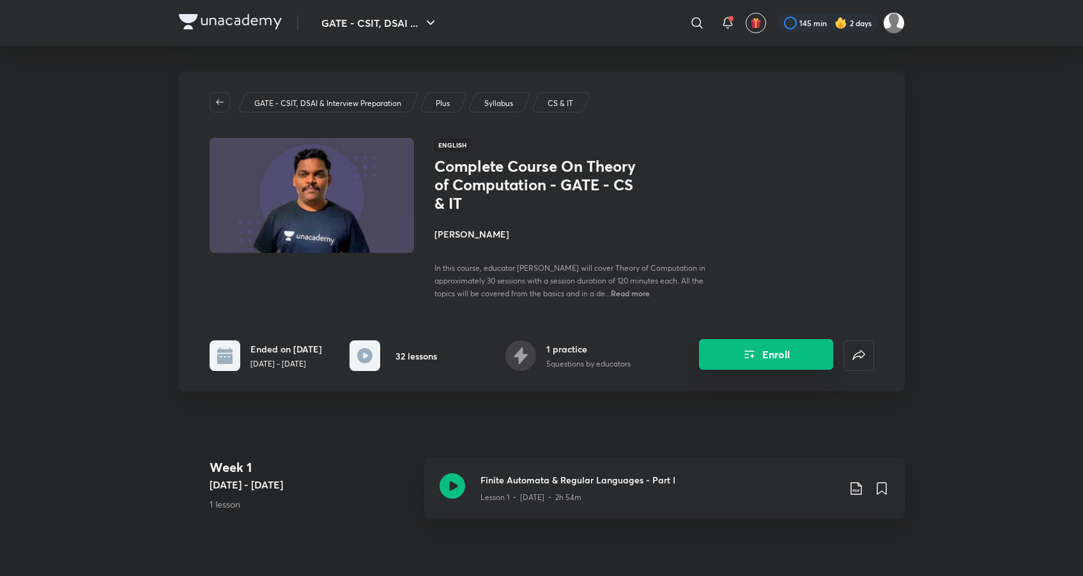
click at [755, 350] on icon "Enroll" at bounding box center [749, 354] width 15 height 15
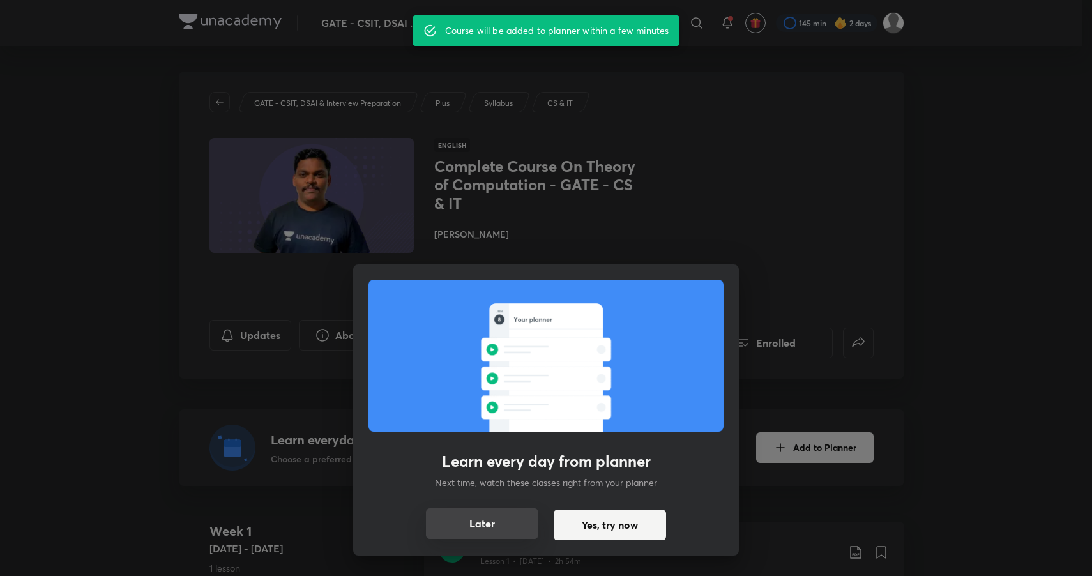
click at [503, 519] on button "Later" at bounding box center [482, 523] width 112 height 31
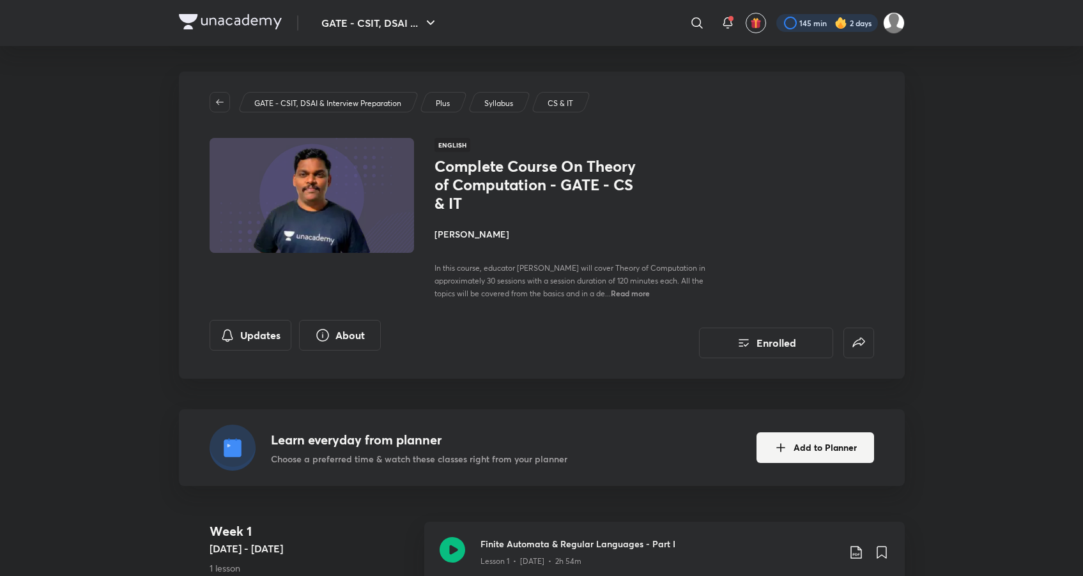
click at [806, 24] on div at bounding box center [827, 23] width 102 height 18
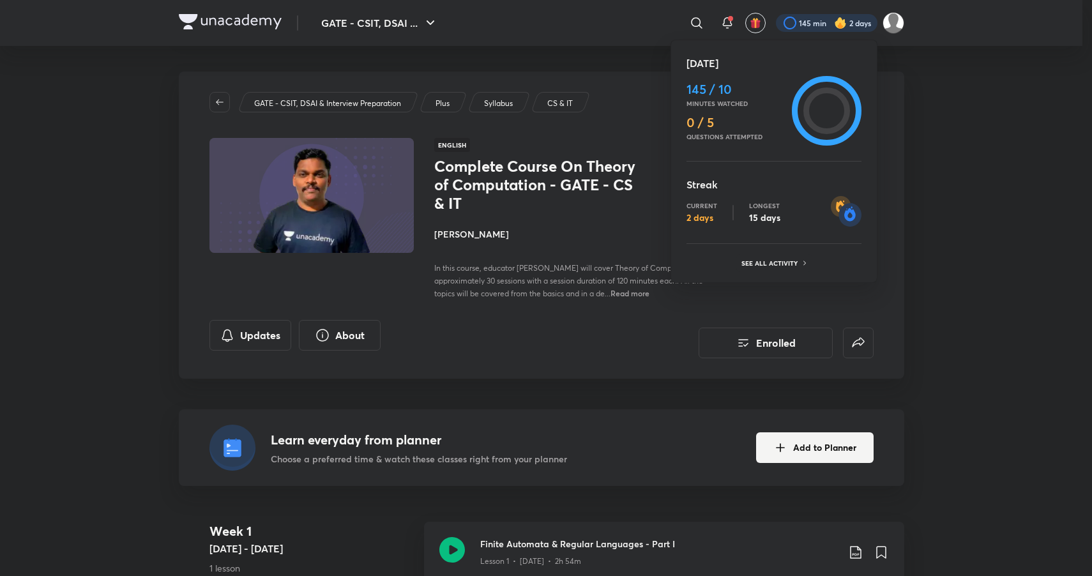
click at [927, 204] on div at bounding box center [546, 288] width 1092 height 576
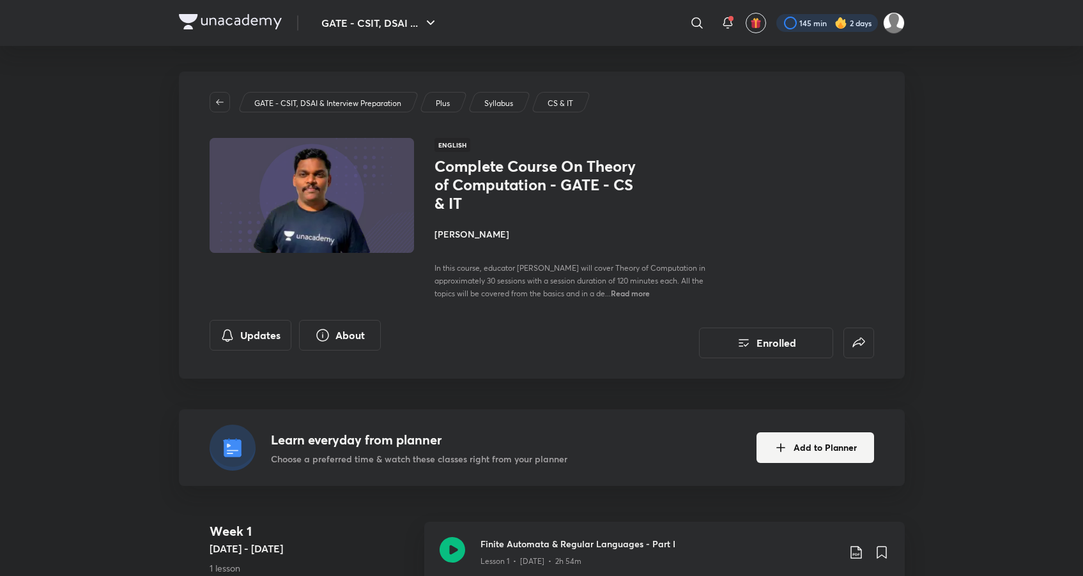
click at [839, 31] on div at bounding box center [827, 23] width 102 height 18
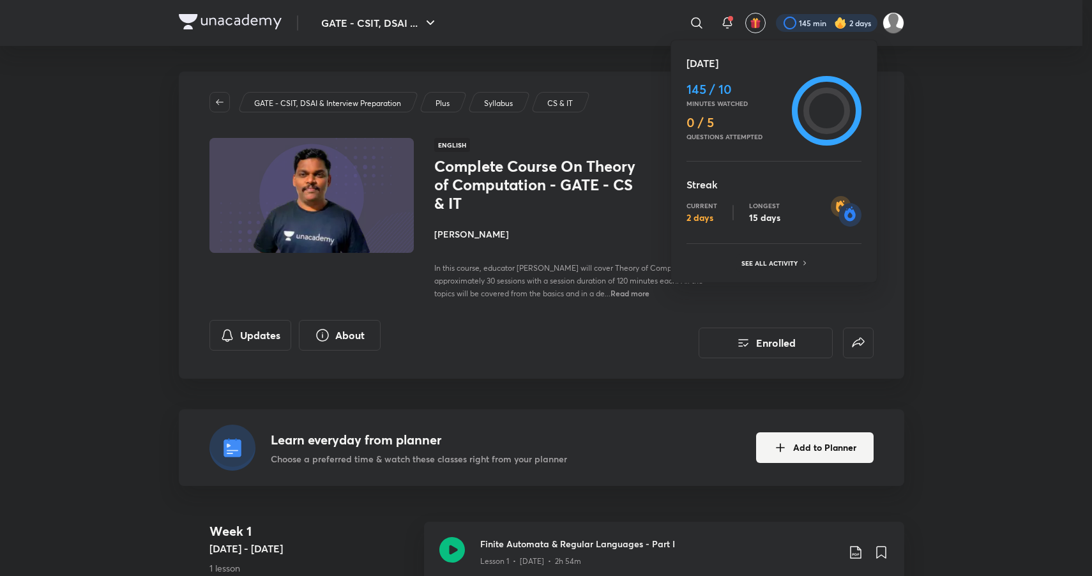
click at [949, 137] on div at bounding box center [546, 288] width 1092 height 576
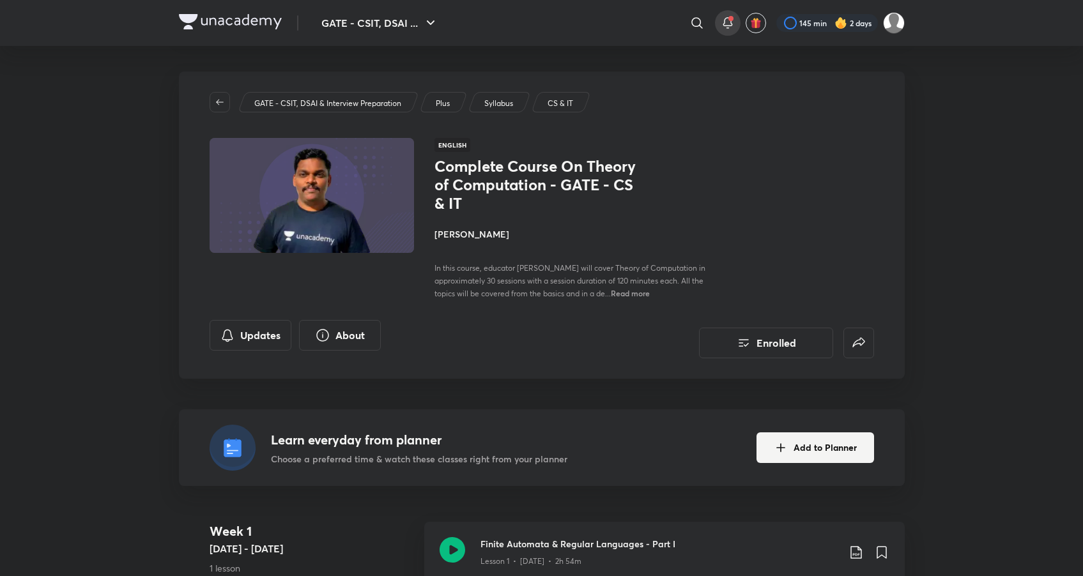
click at [725, 27] on icon at bounding box center [727, 22] width 15 height 15
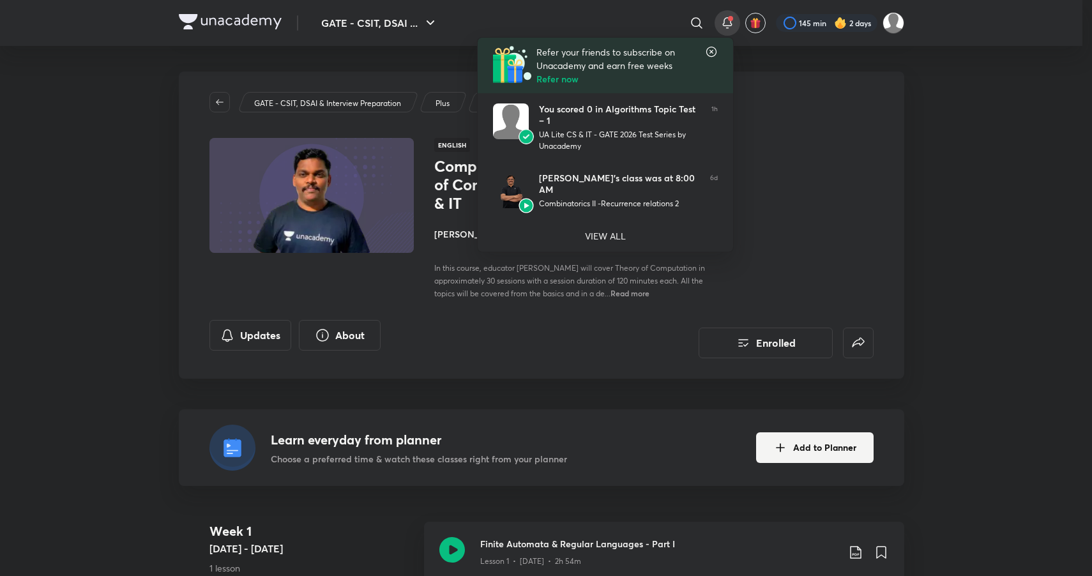
click at [956, 152] on div at bounding box center [546, 288] width 1092 height 576
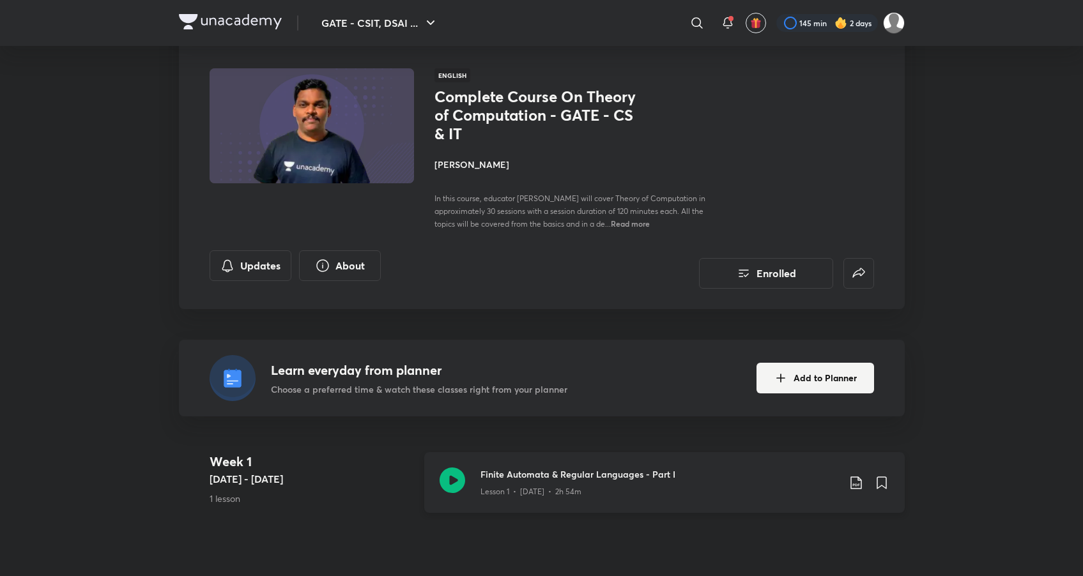
scroll to position [95, 0]
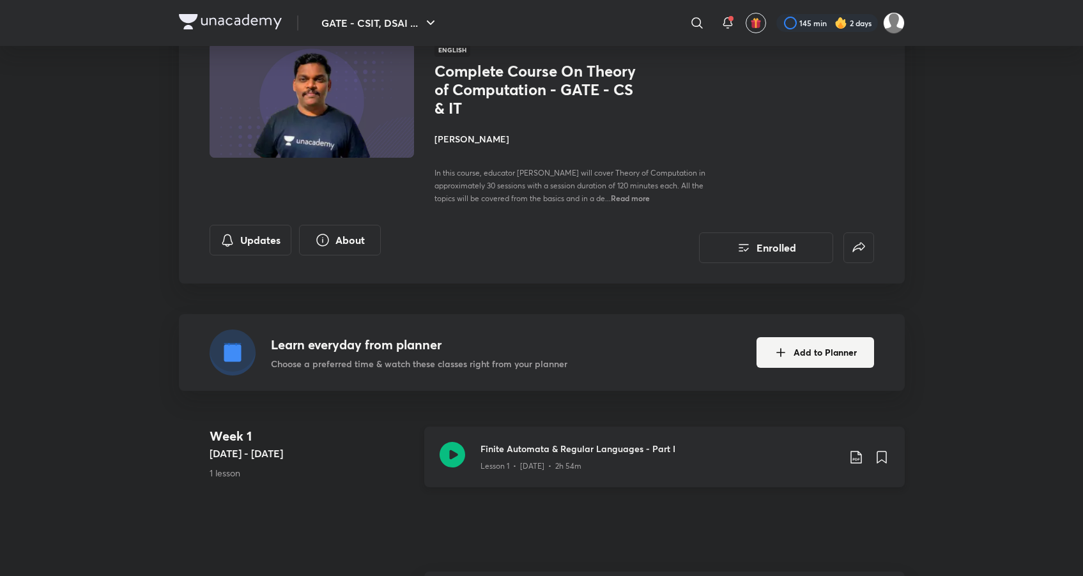
click at [585, 460] on div "Lesson 1 • [DATE] • 2h 54m" at bounding box center [659, 463] width 358 height 17
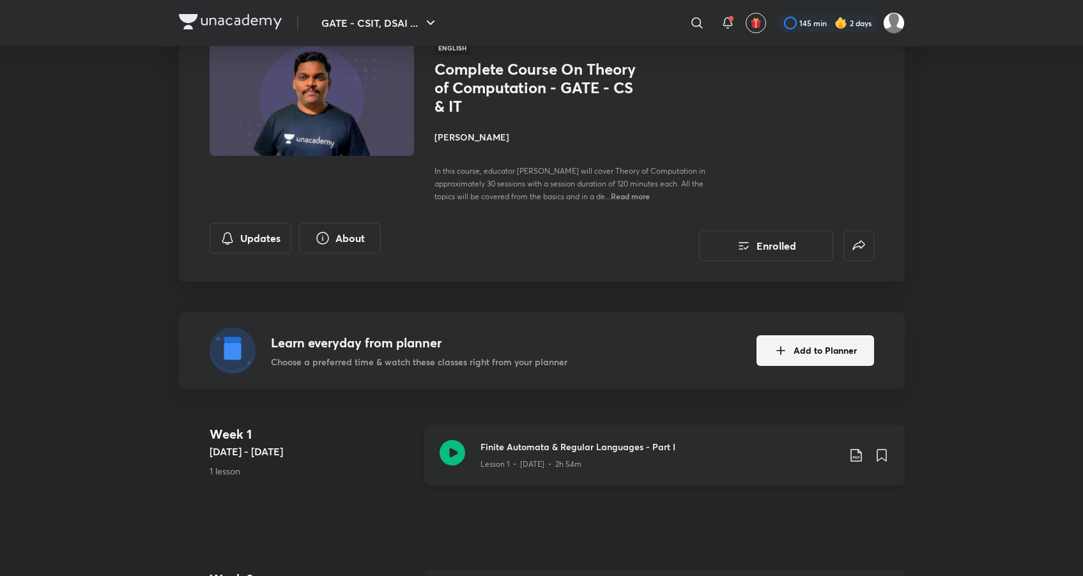
scroll to position [118, 0]
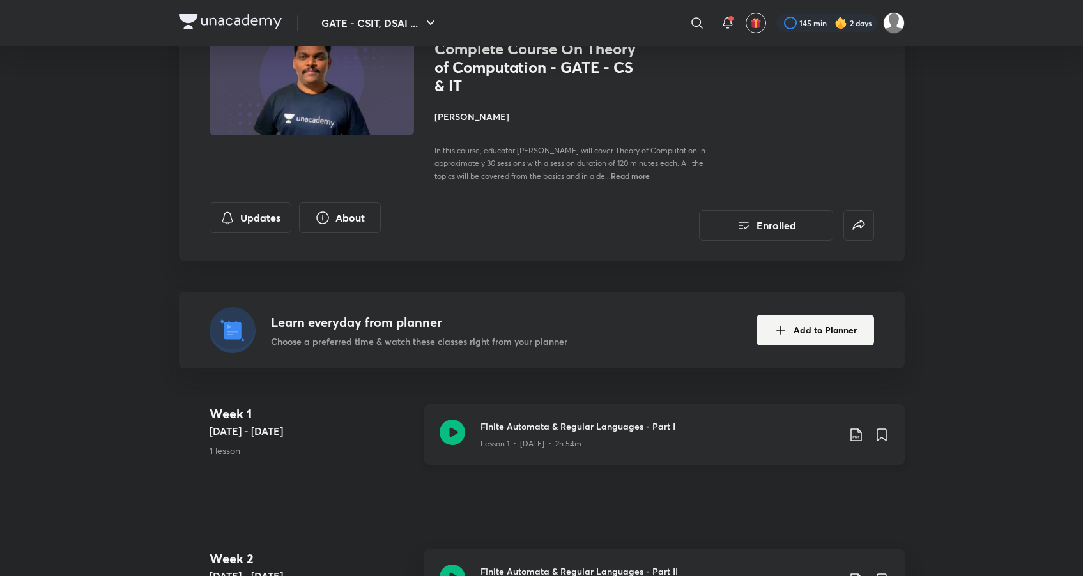
click at [889, 430] on div "Finite Automata & Regular Languages - Part I Lesson 1 • [DATE] • 2h 54m" at bounding box center [664, 434] width 480 height 61
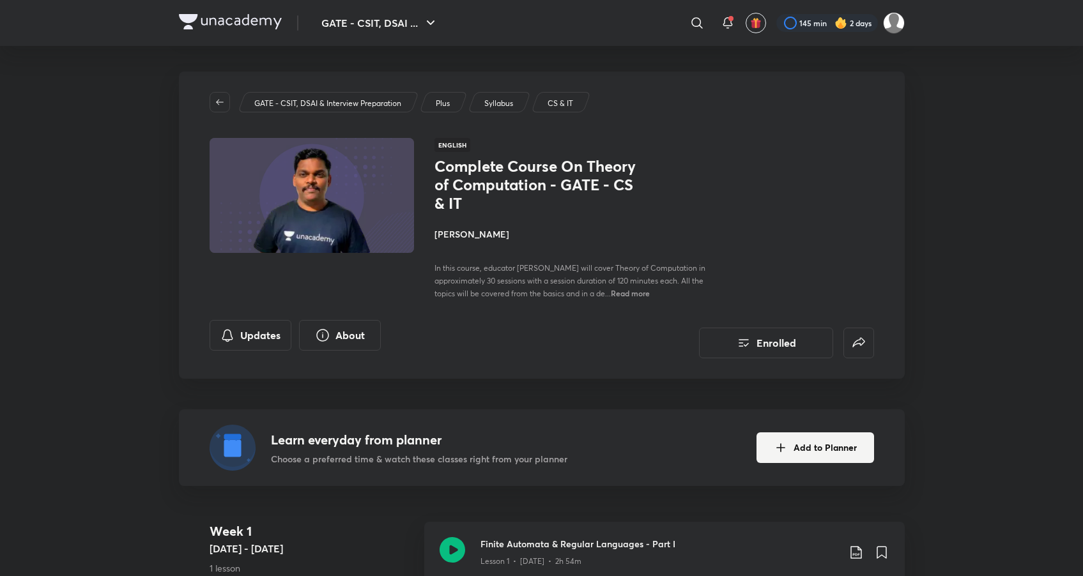
scroll to position [253, 0]
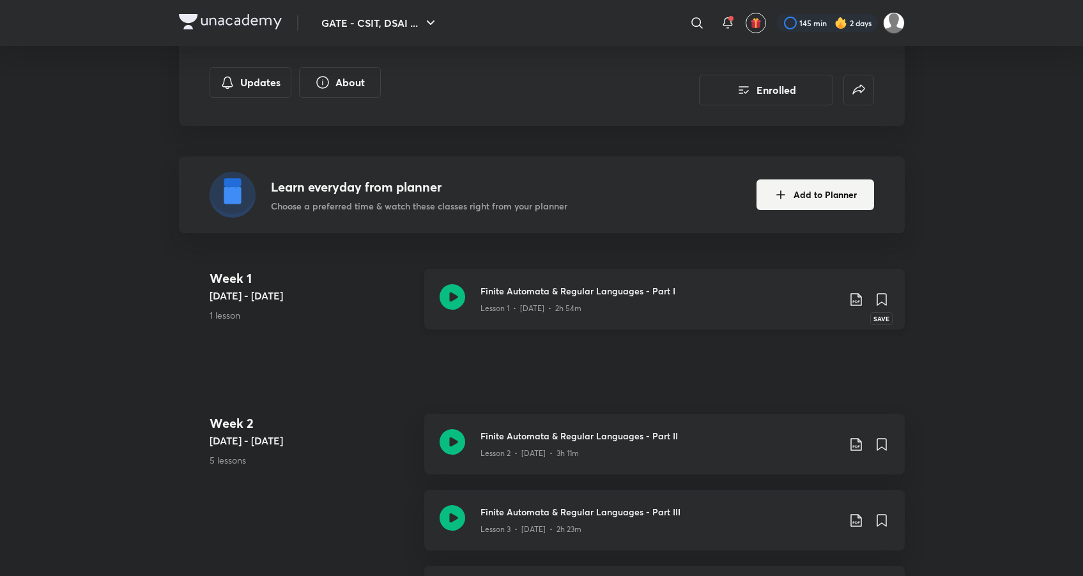
click at [880, 295] on icon at bounding box center [881, 299] width 9 height 11
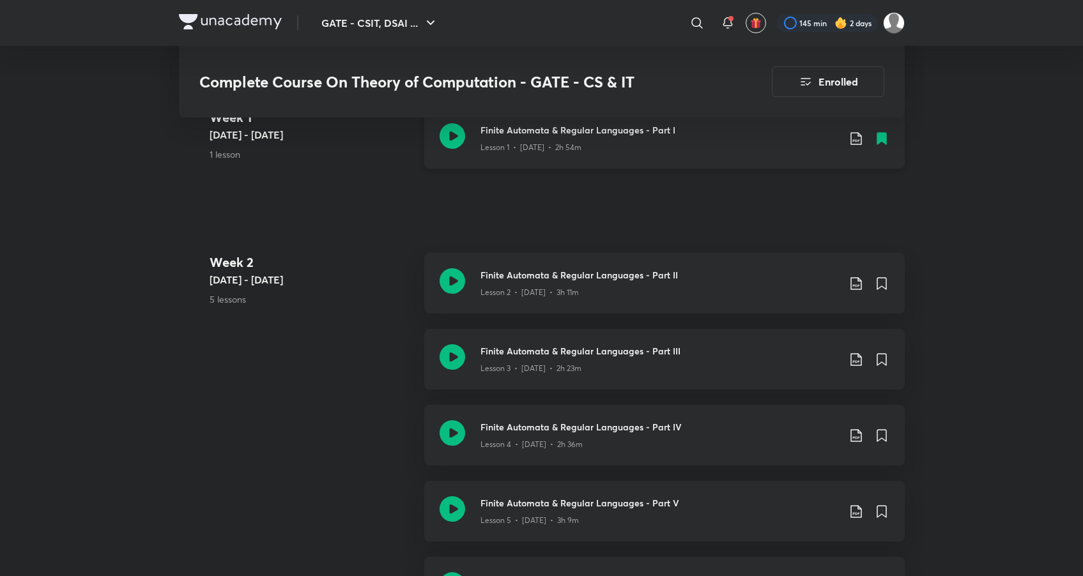
scroll to position [415, 0]
click at [600, 284] on div "Lesson 2 • [DATE] • 3h 11m" at bounding box center [659, 288] width 358 height 17
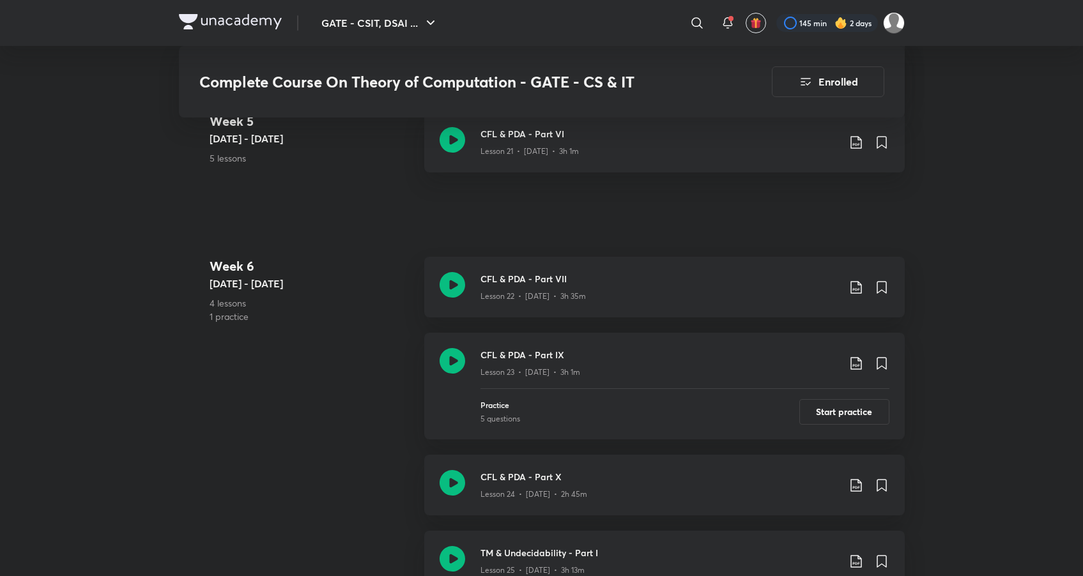
scroll to position [1941, 0]
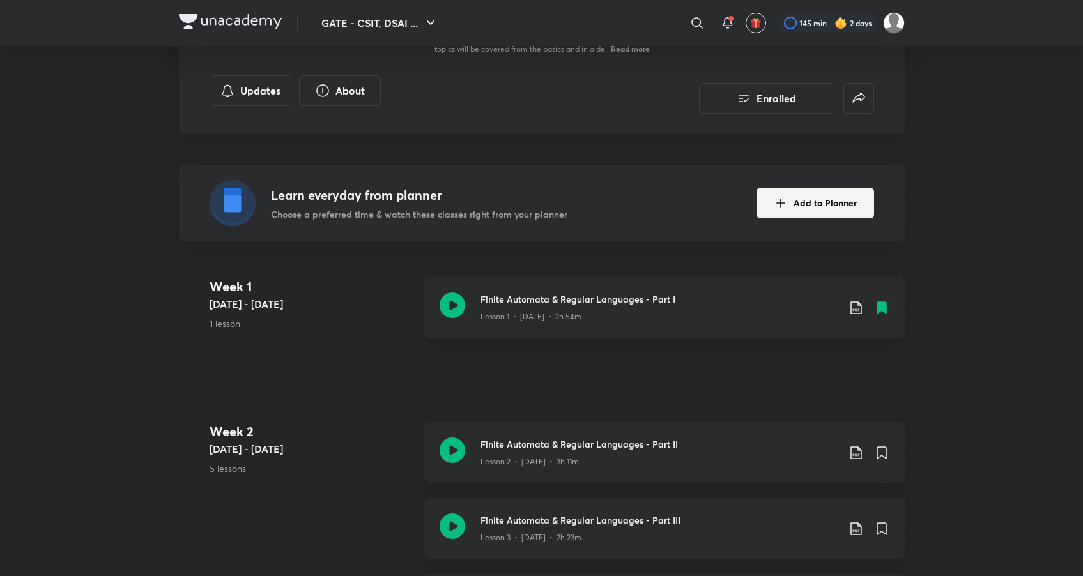
scroll to position [246, 0]
click at [879, 446] on icon at bounding box center [881, 451] width 9 height 11
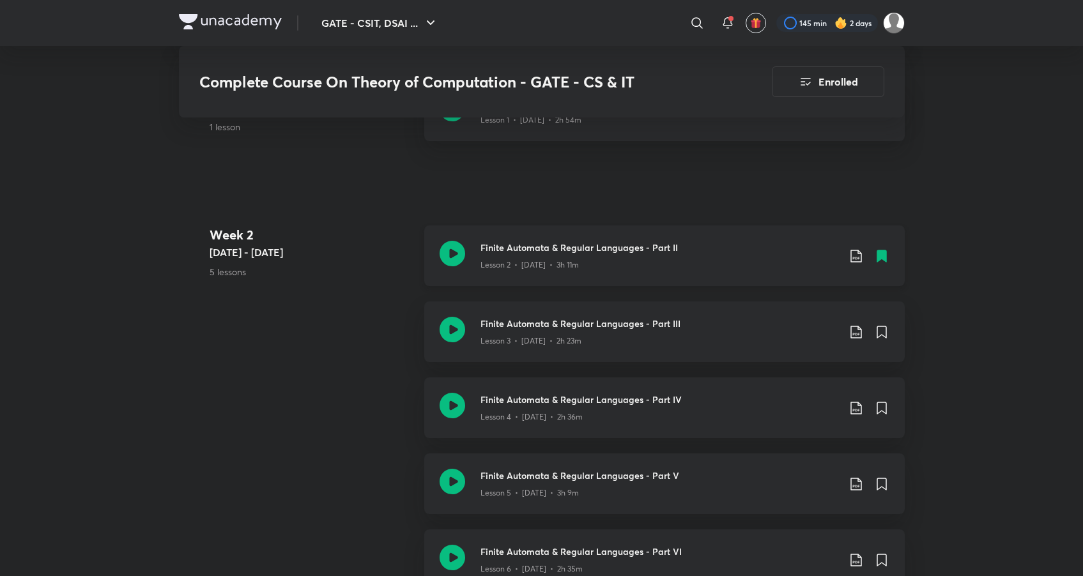
scroll to position [497, 0]
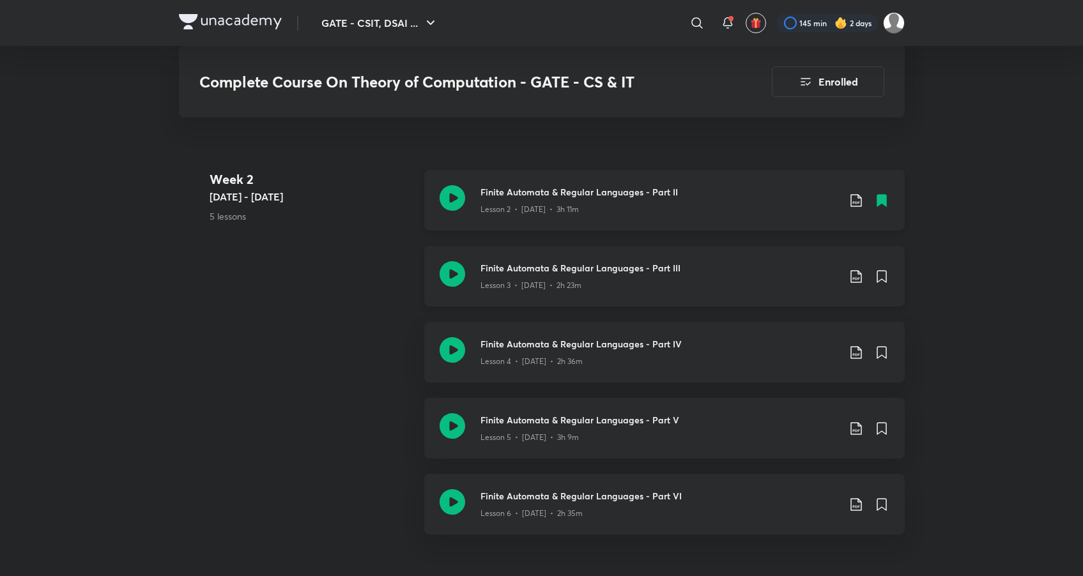
click at [615, 271] on h3 "Finite Automata & Regular Languages - Part III" at bounding box center [659, 267] width 358 height 13
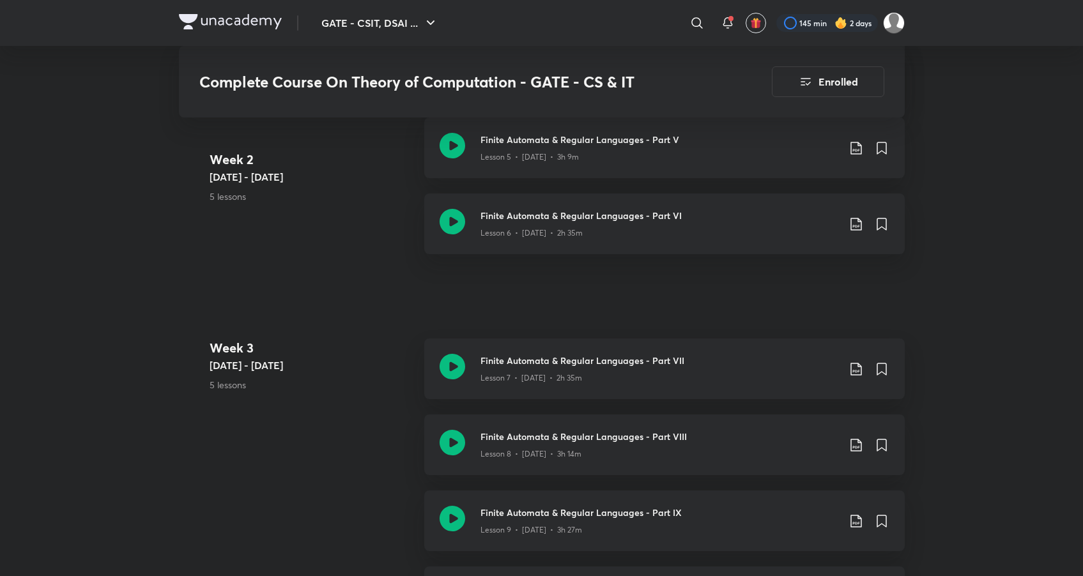
scroll to position [795, 0]
